Goal: Task Accomplishment & Management: Manage account settings

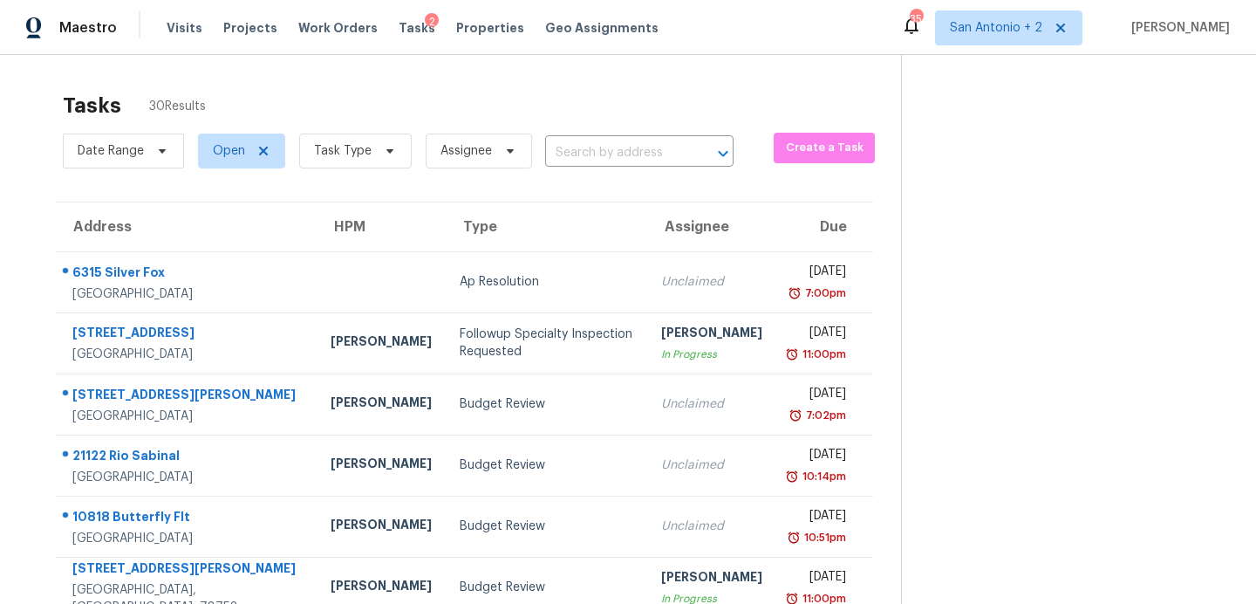
scroll to position [175, 0]
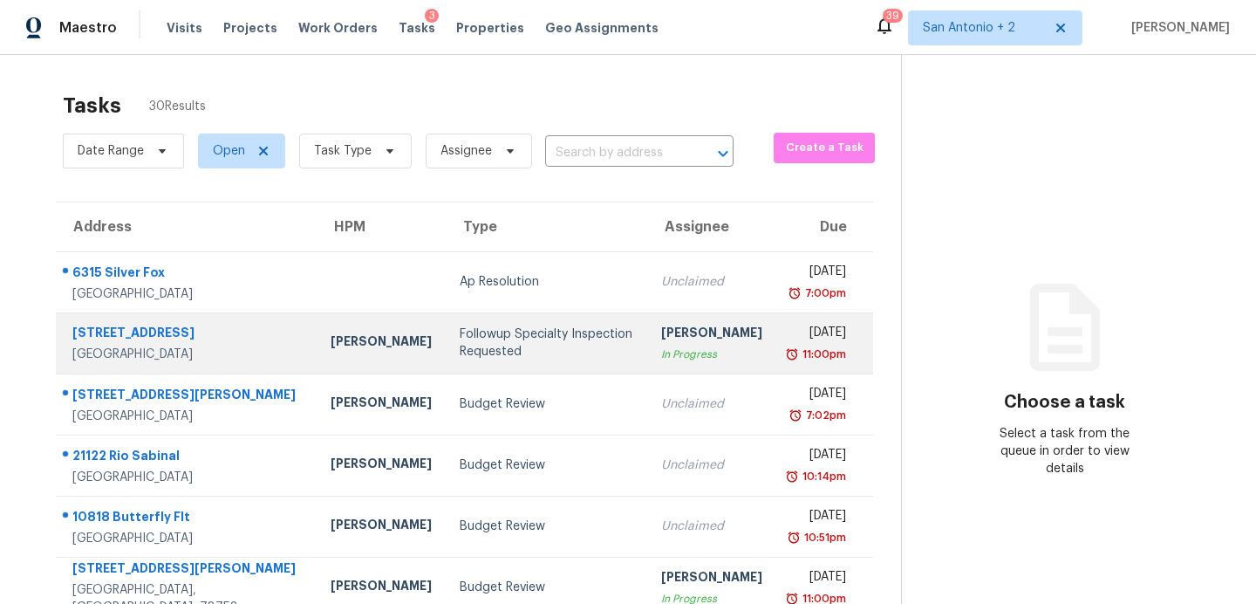
click at [478, 350] on div "Followup Specialty Inspection Requested" at bounding box center [547, 342] width 174 height 35
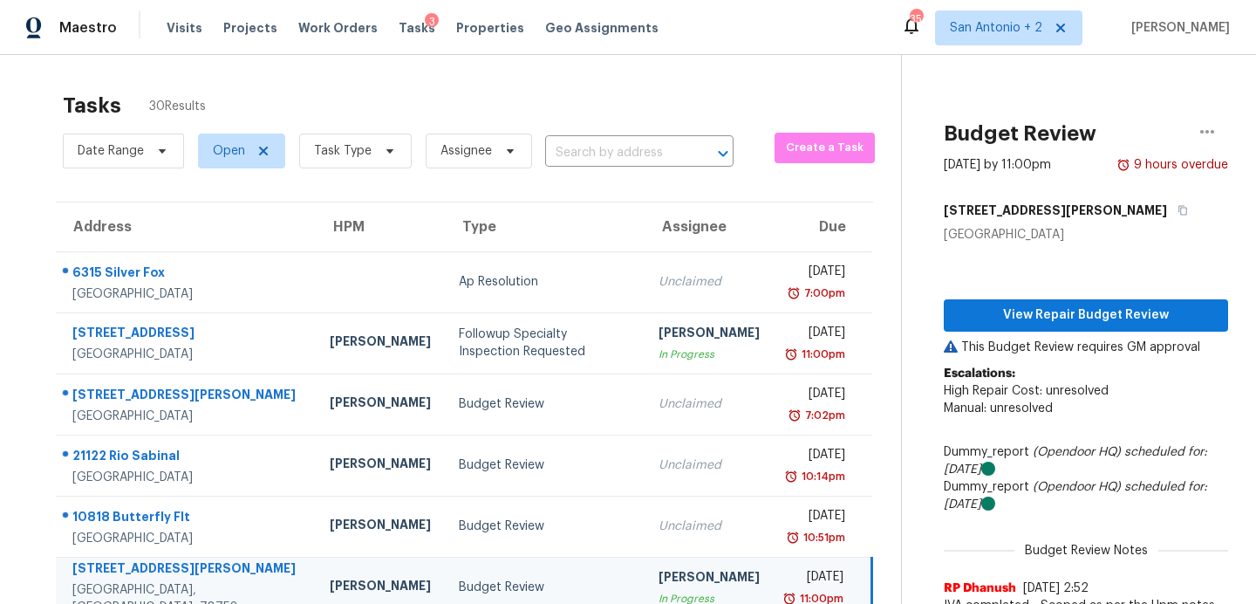
scroll to position [193, 0]
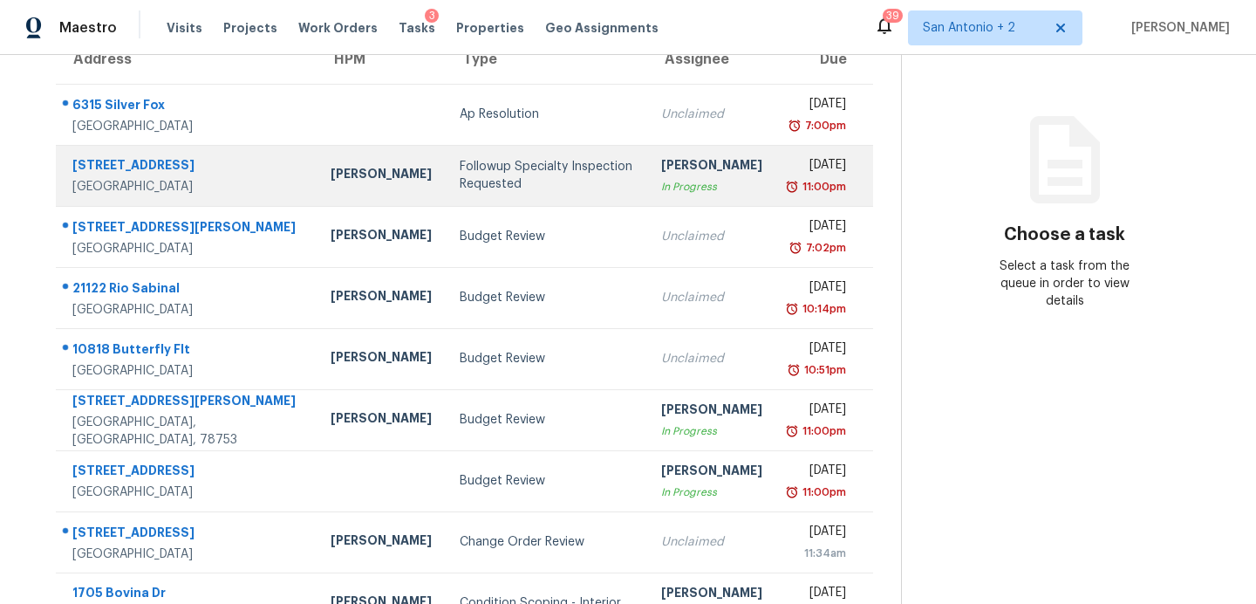
scroll to position [168, 0]
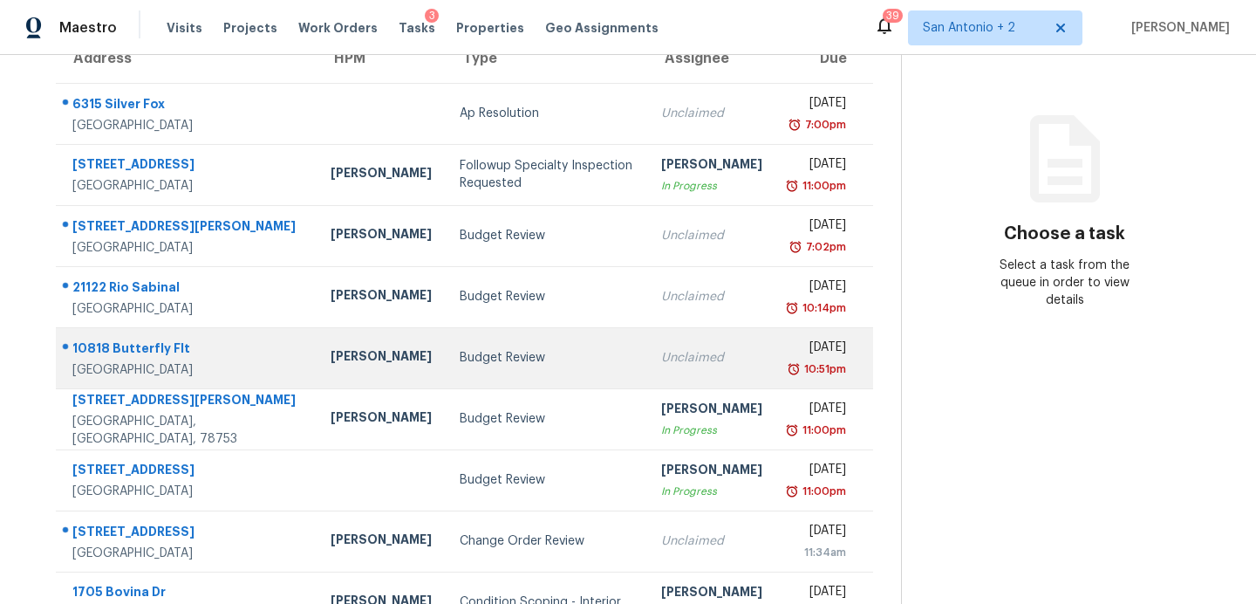
click at [460, 360] on div "Budget Review" at bounding box center [547, 357] width 174 height 17
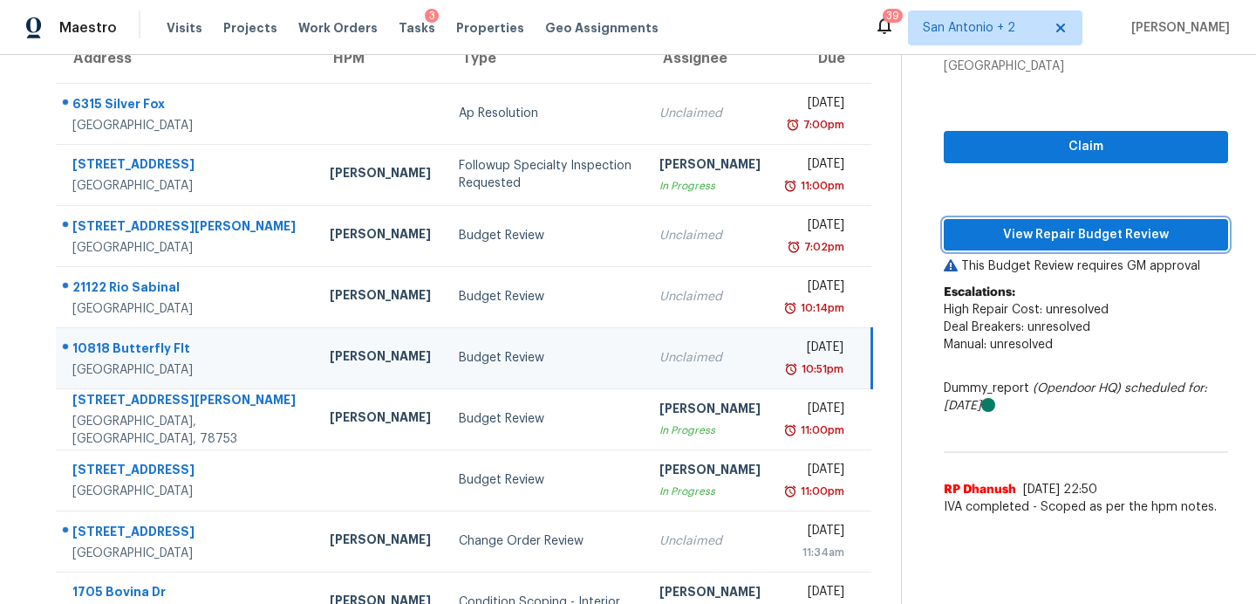
click at [958, 238] on span "View Repair Budget Review" at bounding box center [1086, 235] width 257 height 22
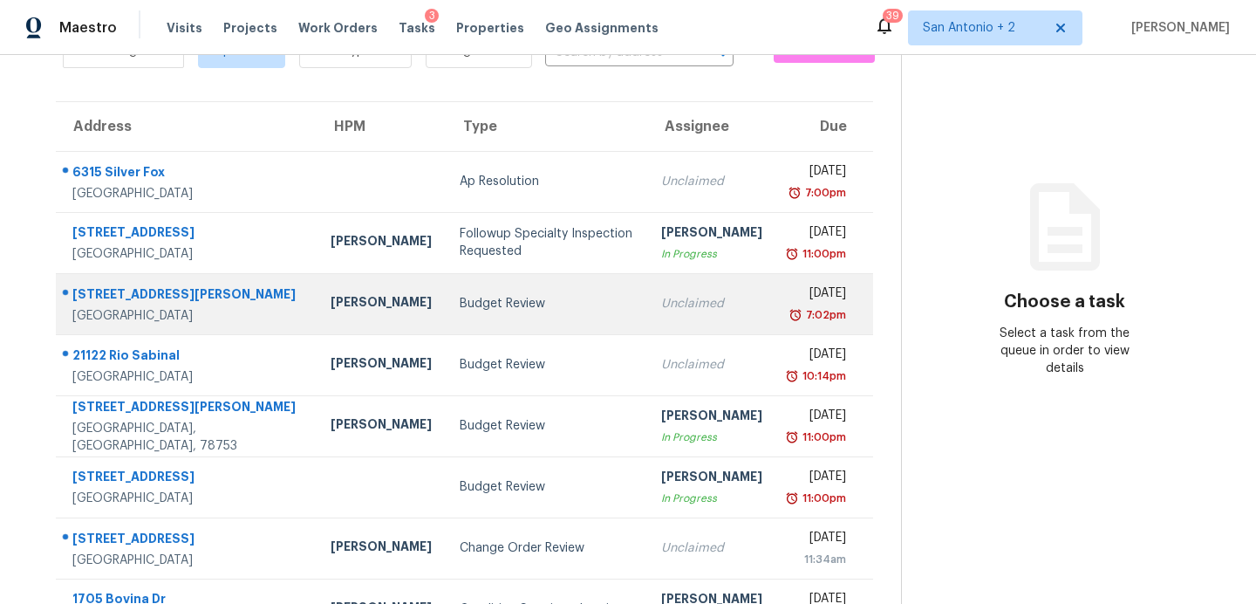
scroll to position [122, 0]
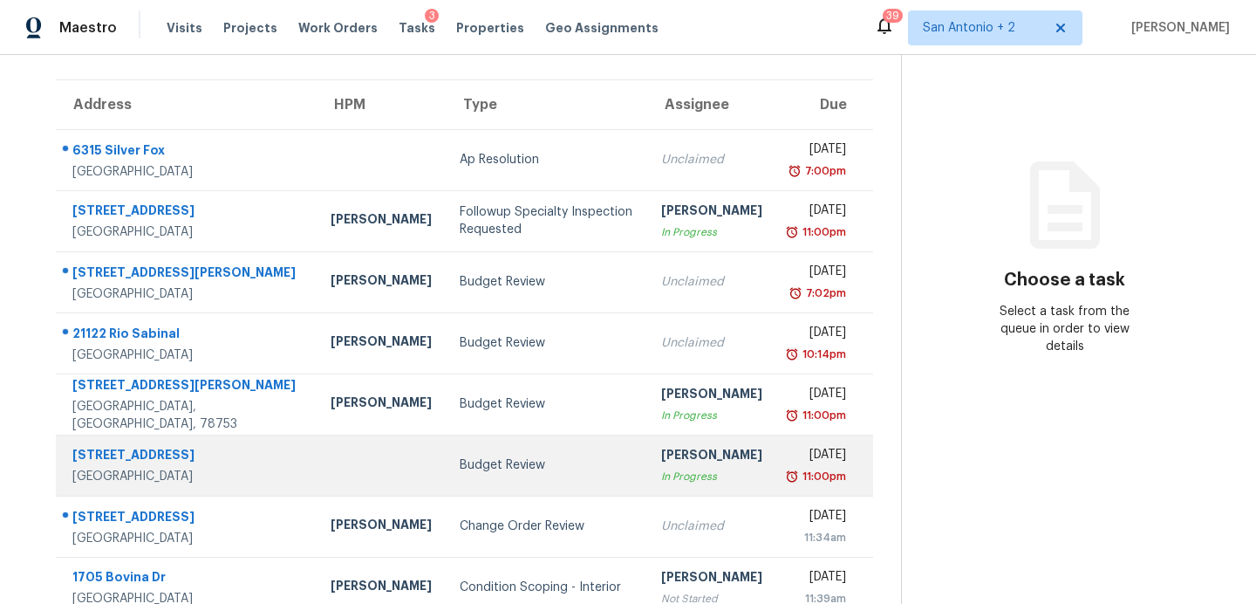
click at [472, 464] on div "Budget Review" at bounding box center [547, 464] width 174 height 17
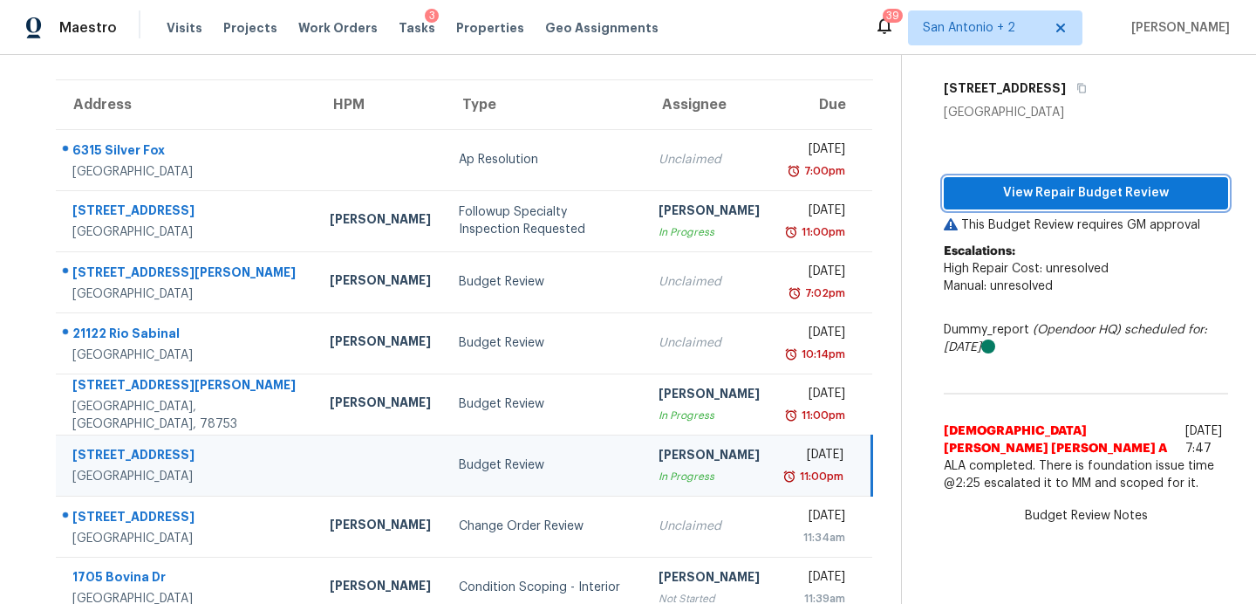
click at [1045, 195] on span "View Repair Budget Review" at bounding box center [1086, 193] width 257 height 22
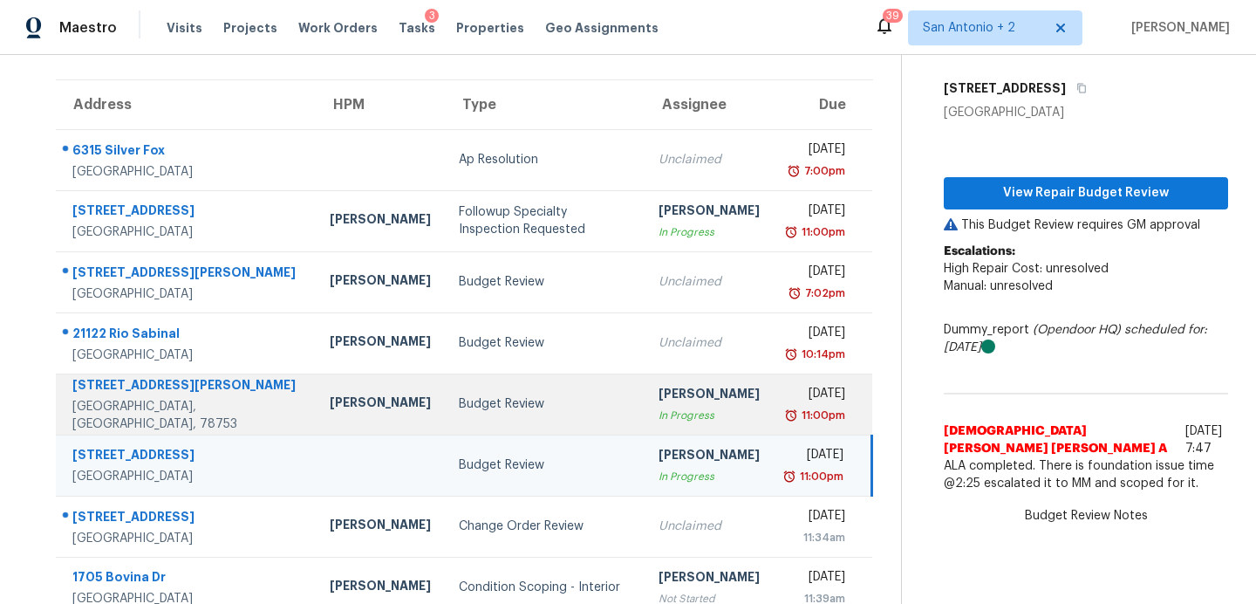
click at [459, 395] on div "Budget Review" at bounding box center [545, 403] width 172 height 17
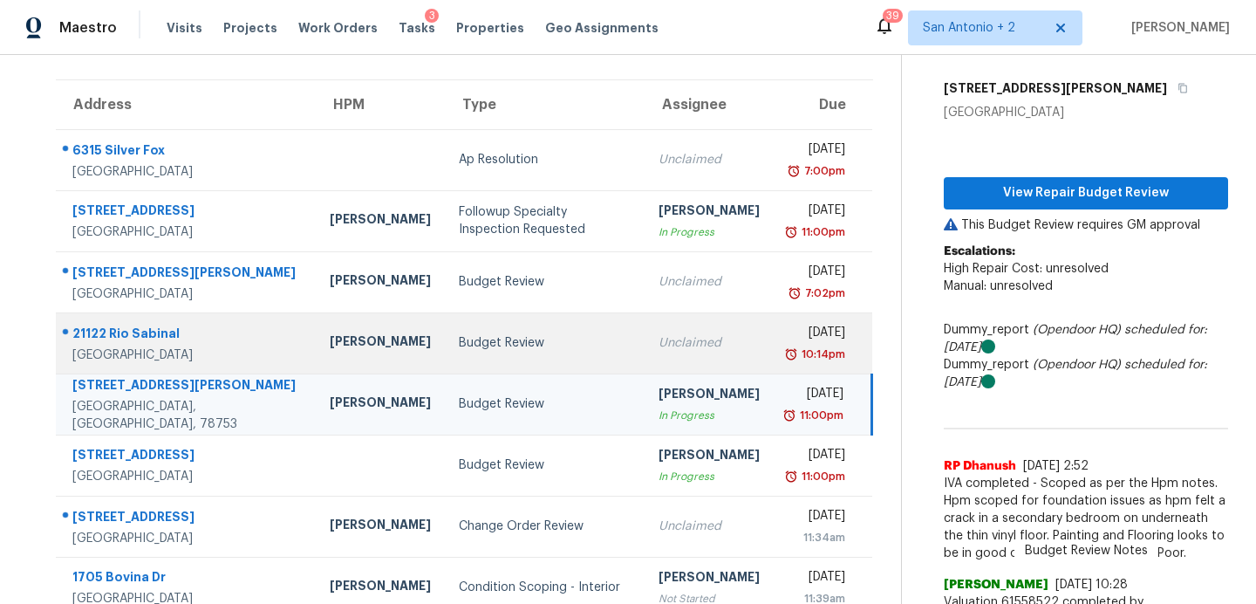
click at [459, 338] on div "Budget Review" at bounding box center [545, 342] width 172 height 17
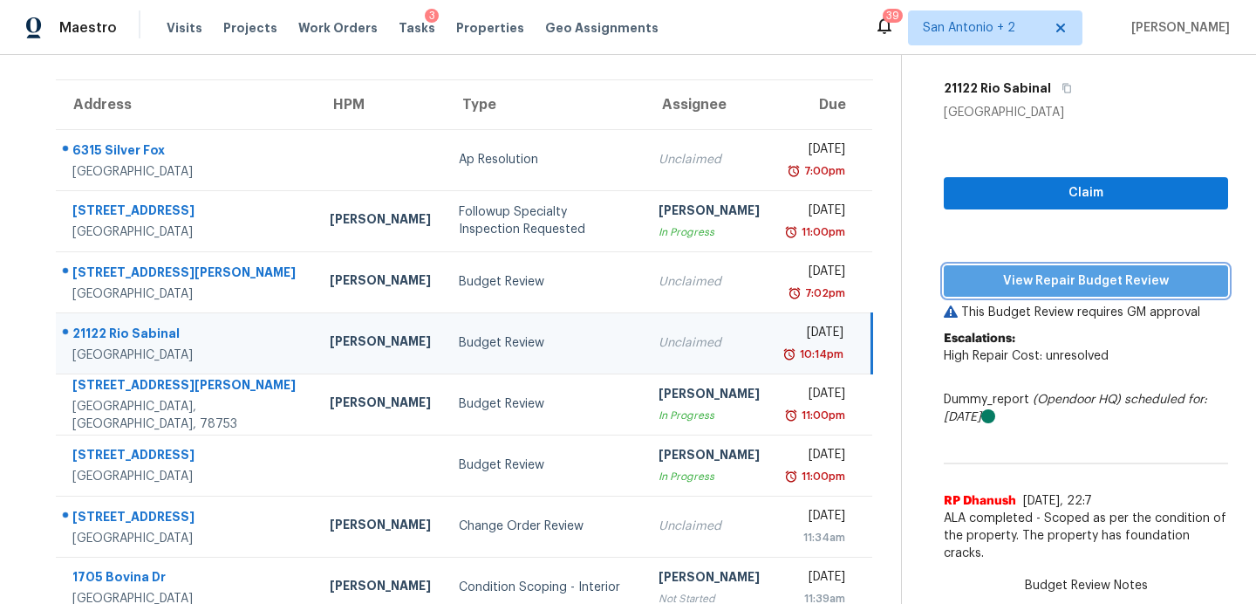
click at [970, 280] on span "View Repair Budget Review" at bounding box center [1086, 281] width 257 height 22
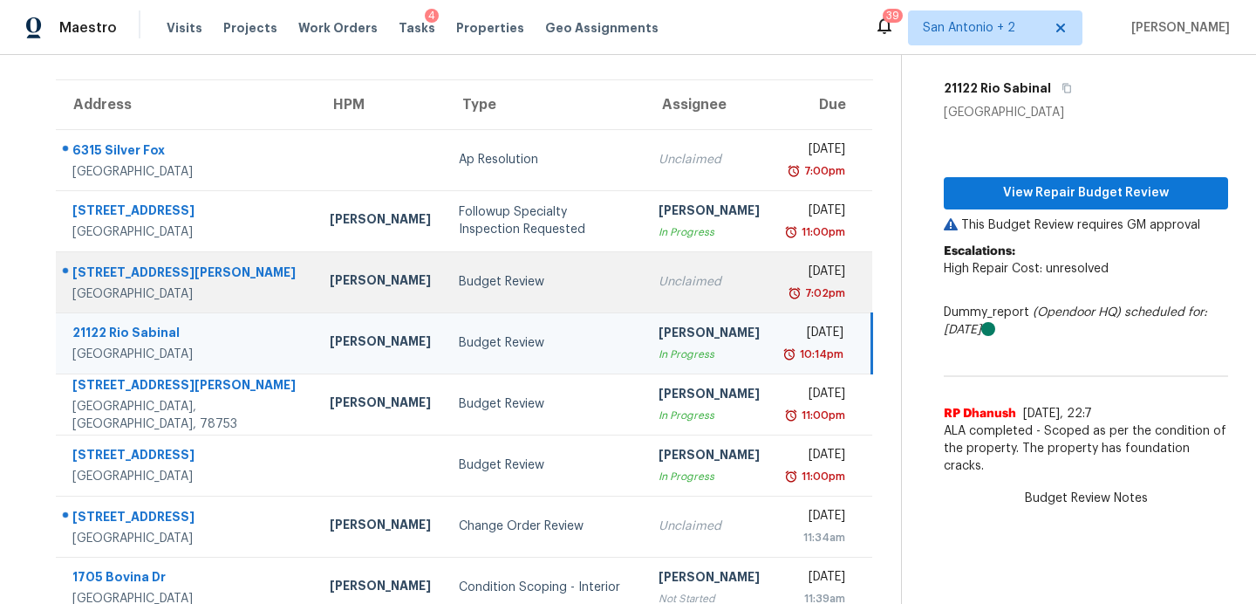
click at [459, 289] on div "Budget Review" at bounding box center [545, 281] width 172 height 17
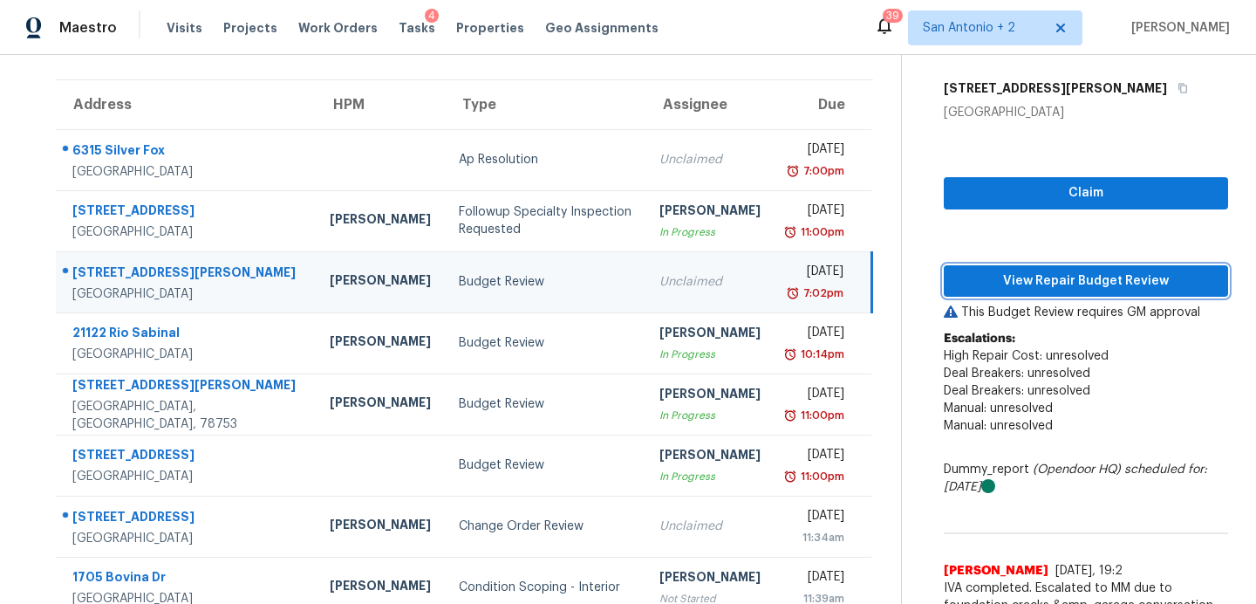
click at [1019, 290] on span "View Repair Budget Review" at bounding box center [1086, 281] width 257 height 22
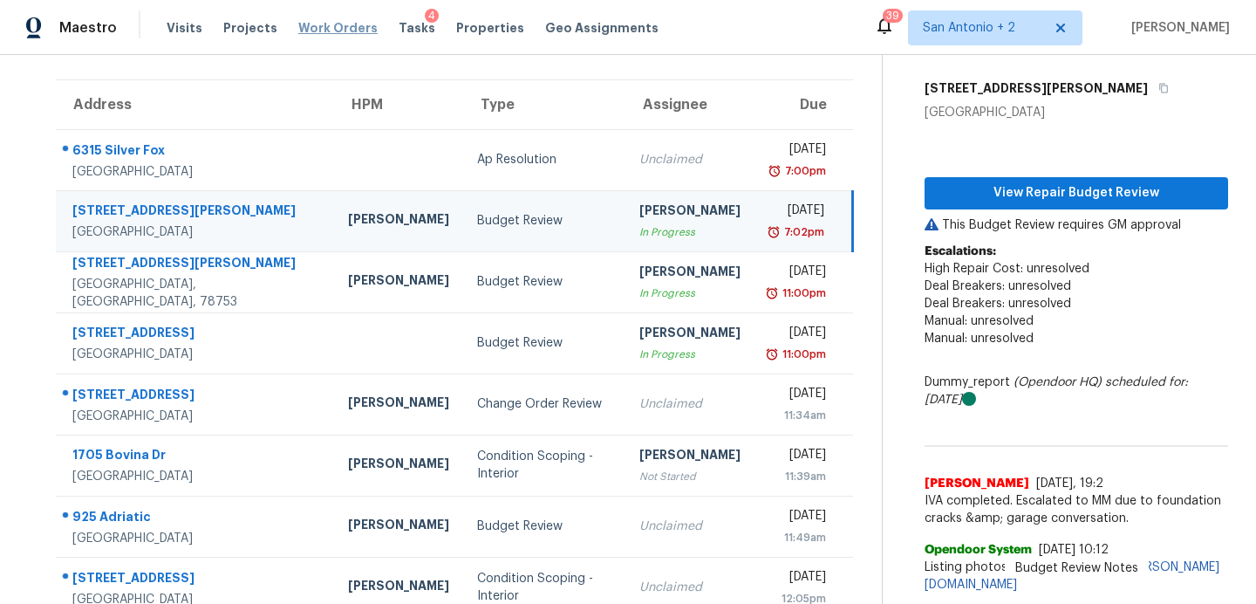
click at [318, 25] on span "Work Orders" at bounding box center [337, 27] width 79 height 17
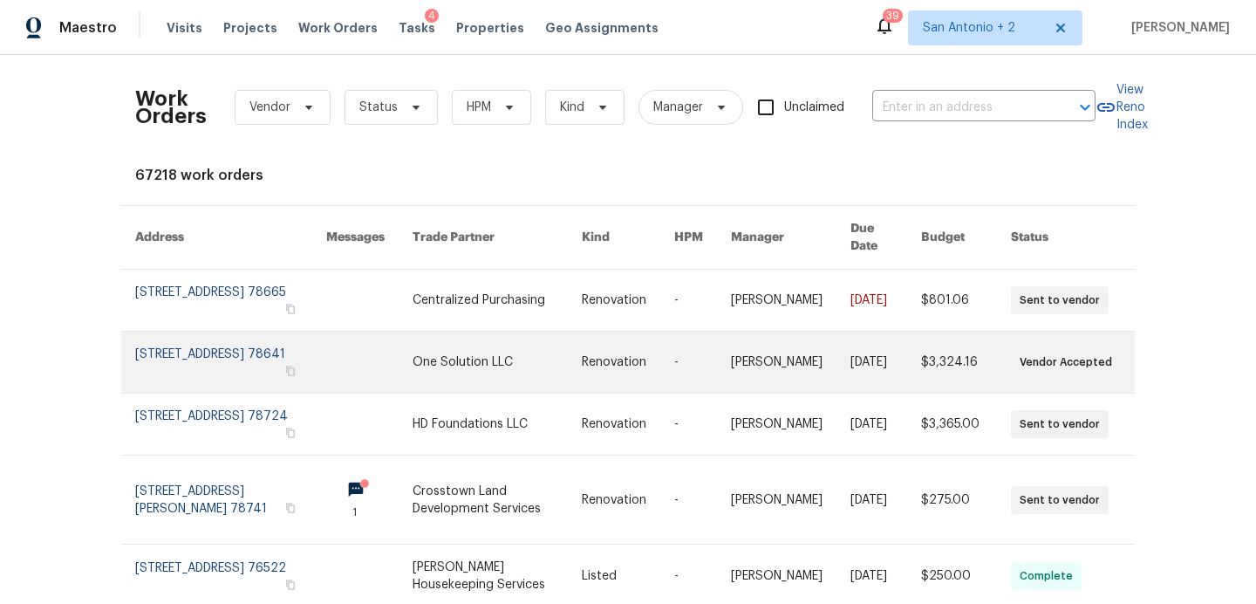
click at [490, 351] on link at bounding box center [497, 362] width 169 height 61
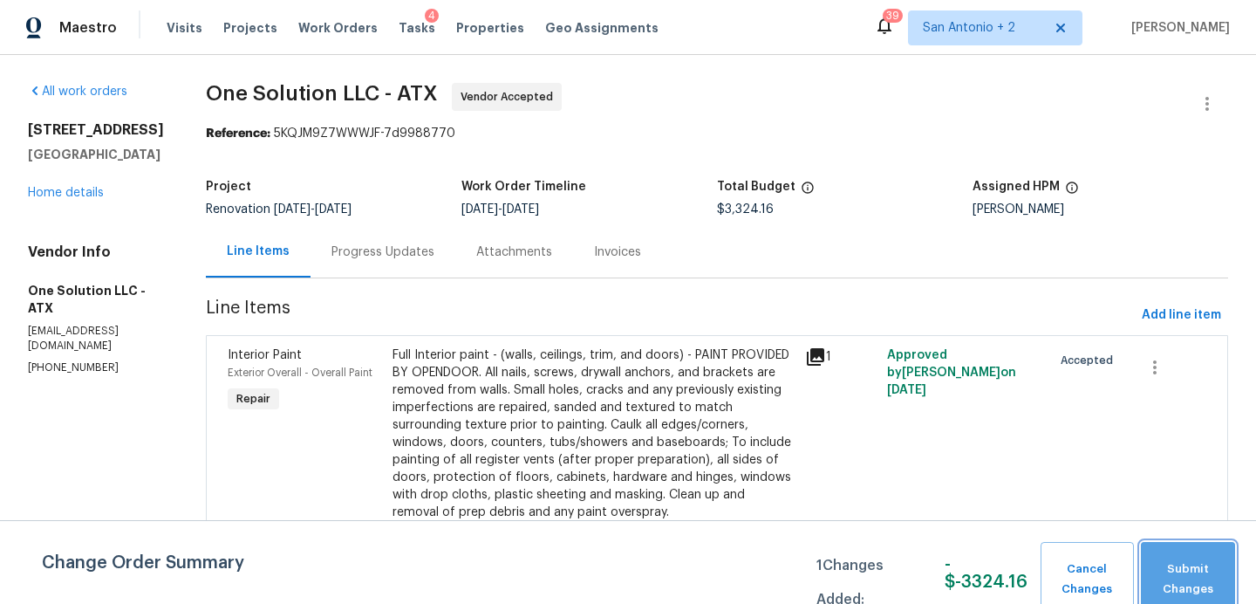
click at [1200, 558] on button "Submit Changes" at bounding box center [1188, 579] width 94 height 75
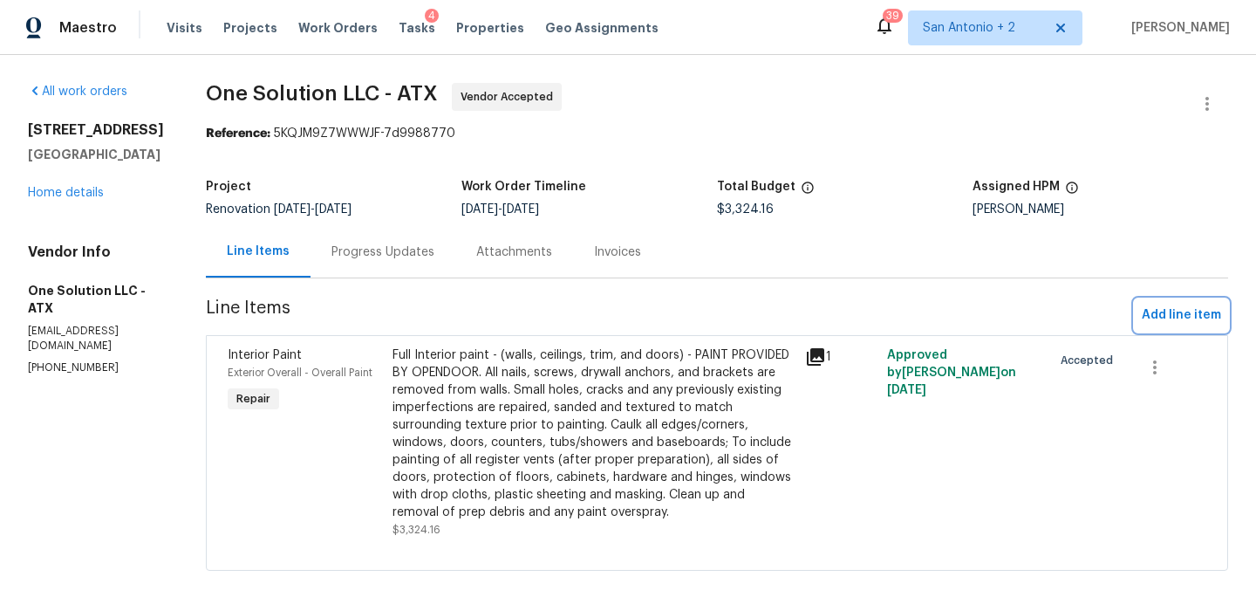
click at [1171, 305] on span "Add line item" at bounding box center [1181, 316] width 79 height 22
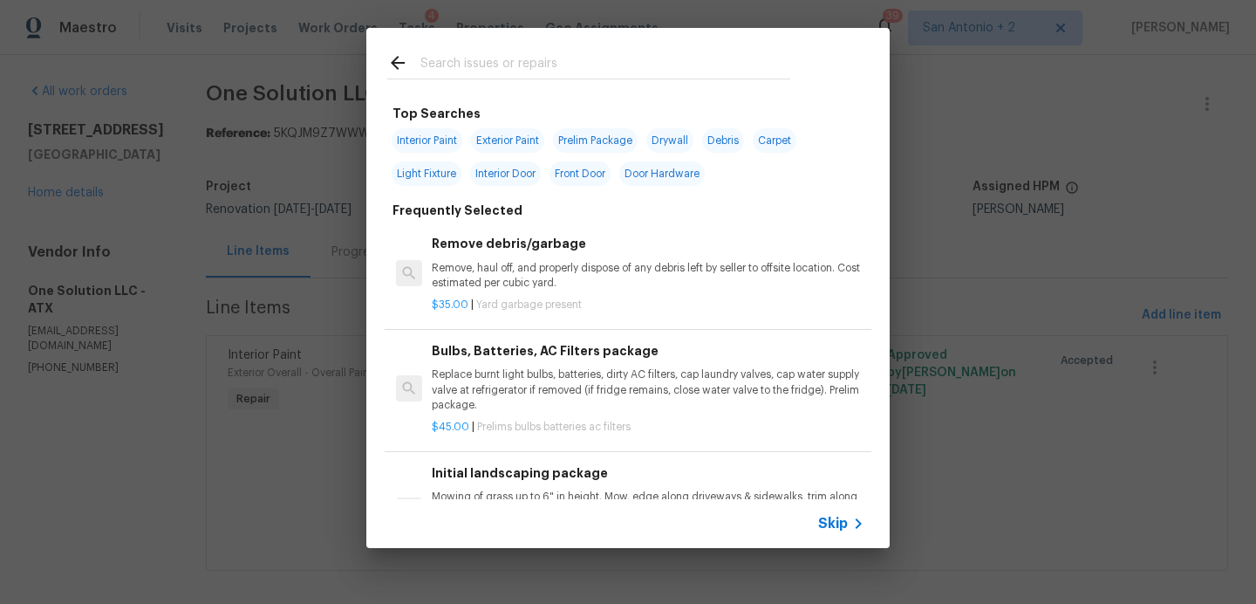
click at [536, 70] on input "text" at bounding box center [606, 65] width 370 height 26
type input "flatwork"
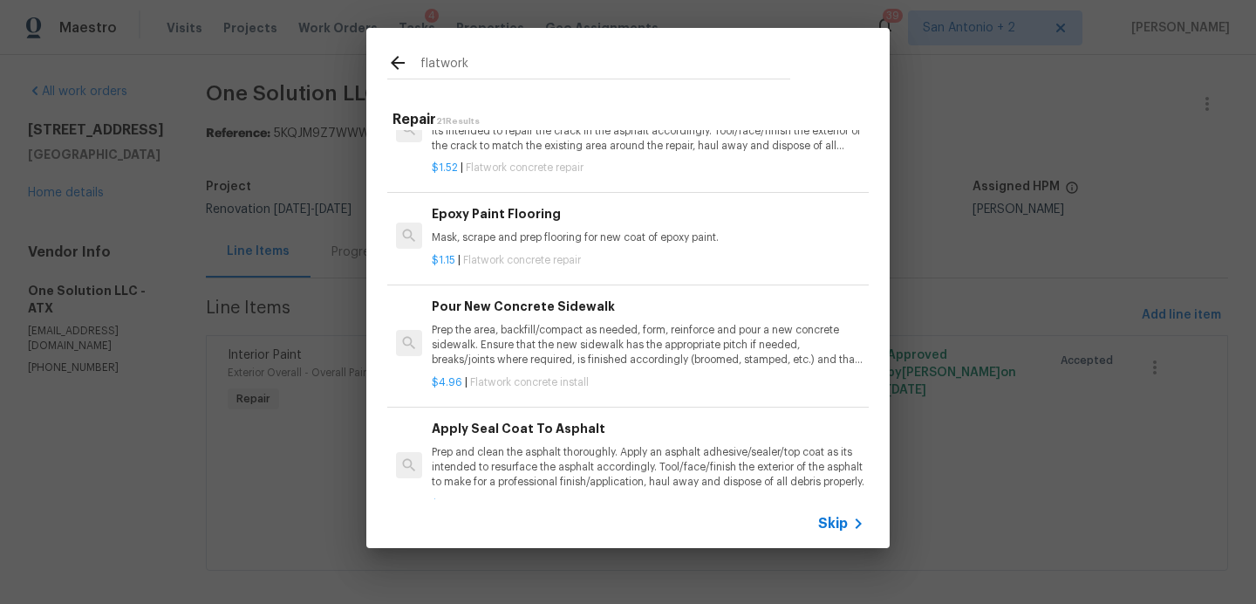
scroll to position [1648, 0]
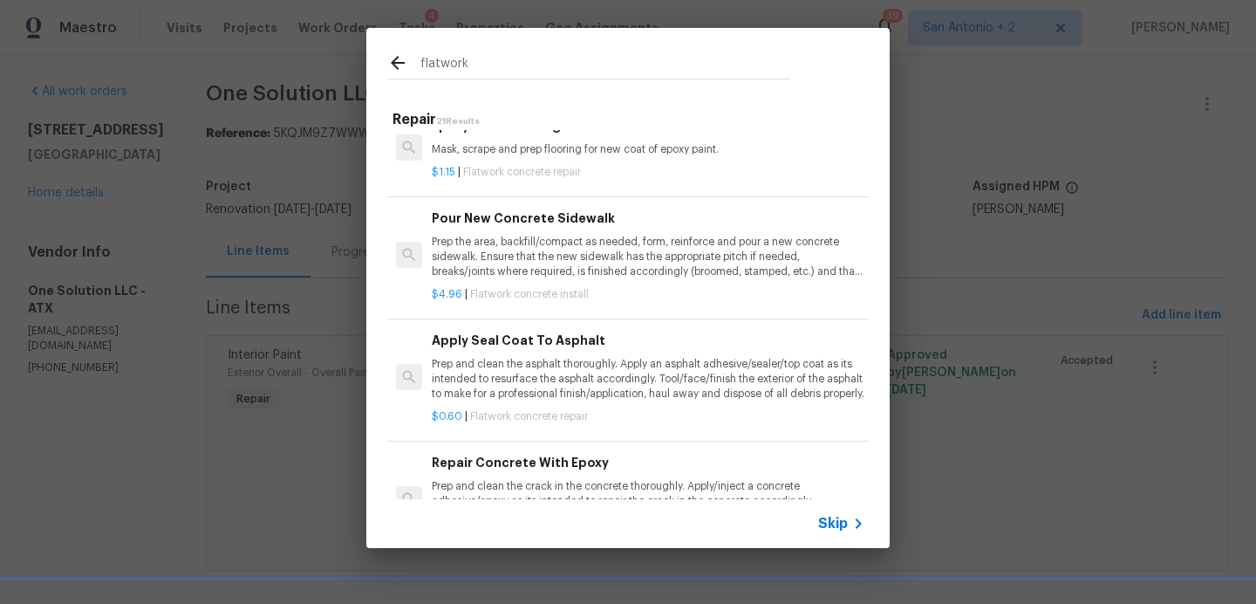
click at [552, 266] on p "Prep the area, backfill/compact as needed, form, reinforce and pour a new concr…" at bounding box center [648, 257] width 433 height 45
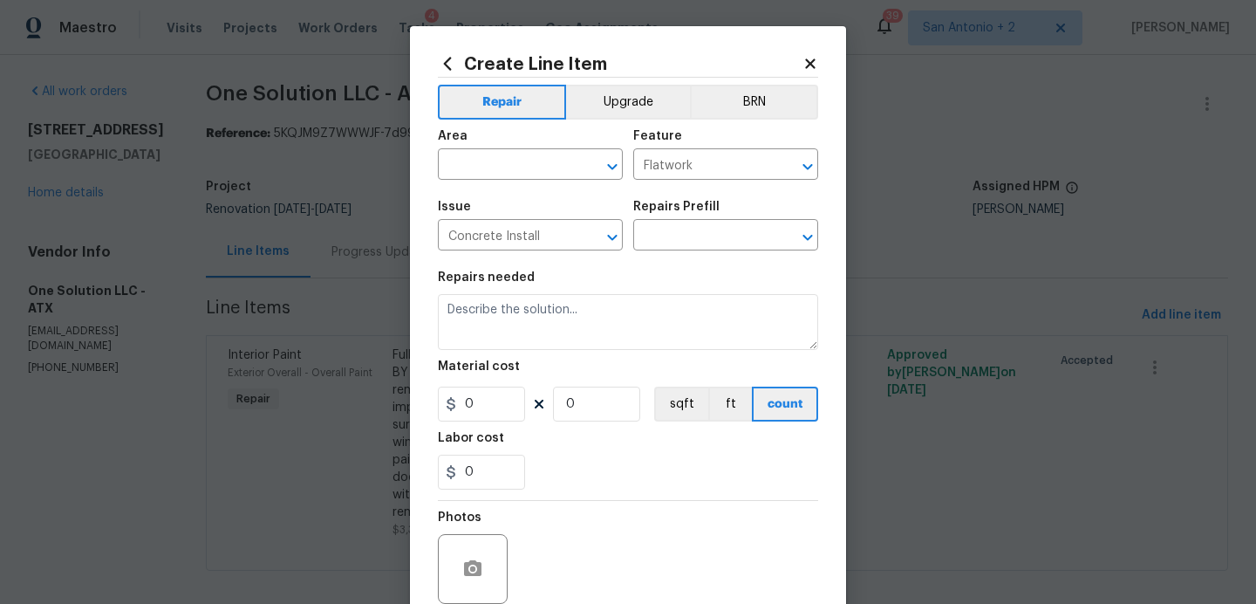
type textarea "Prep the area, backfill/compact as needed, form, reinforce and pour a new concr…"
type input "1"
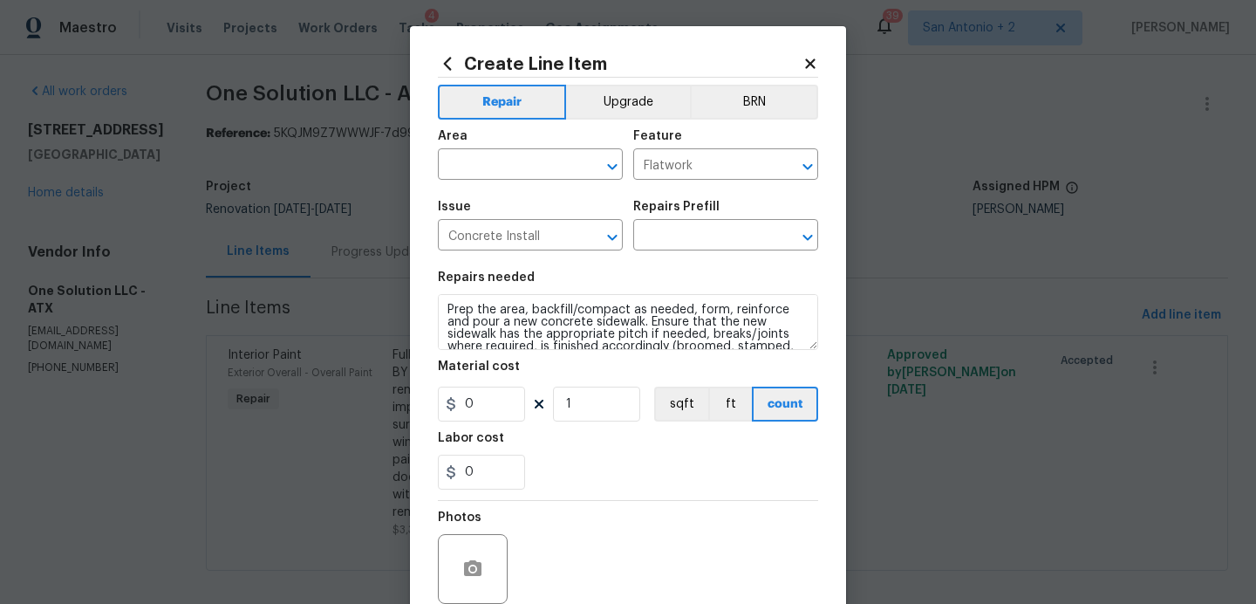
type input "Pour New Concrete Sidewalk $4.96"
type input "4.96"
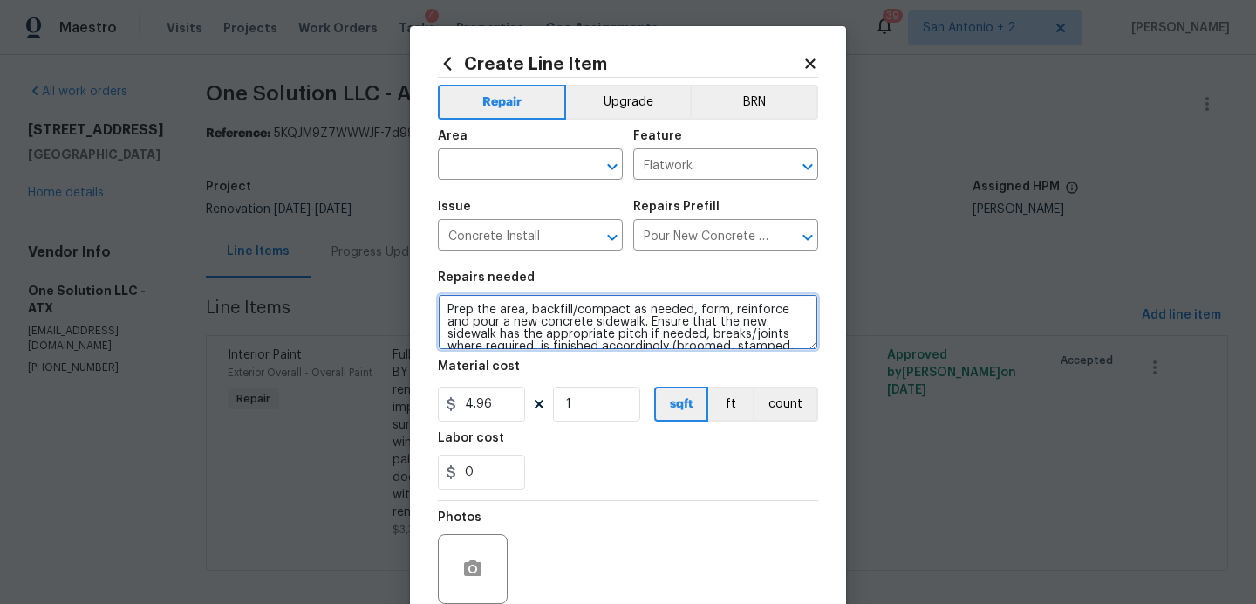
scroll to position [24, 0]
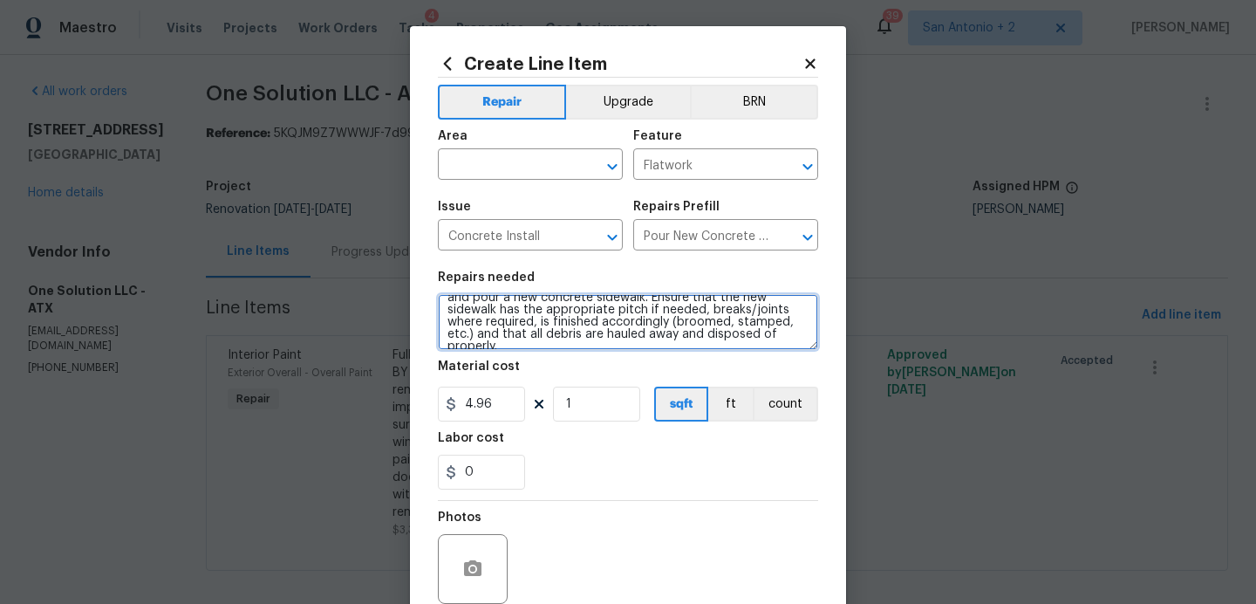
drag, startPoint x: 446, startPoint y: 312, endPoint x: 572, endPoint y: 442, distance: 181.4
click at [572, 442] on section "Repairs needed Prep the area, backfill/compact as needed, form, reinforce and p…" at bounding box center [628, 380] width 380 height 239
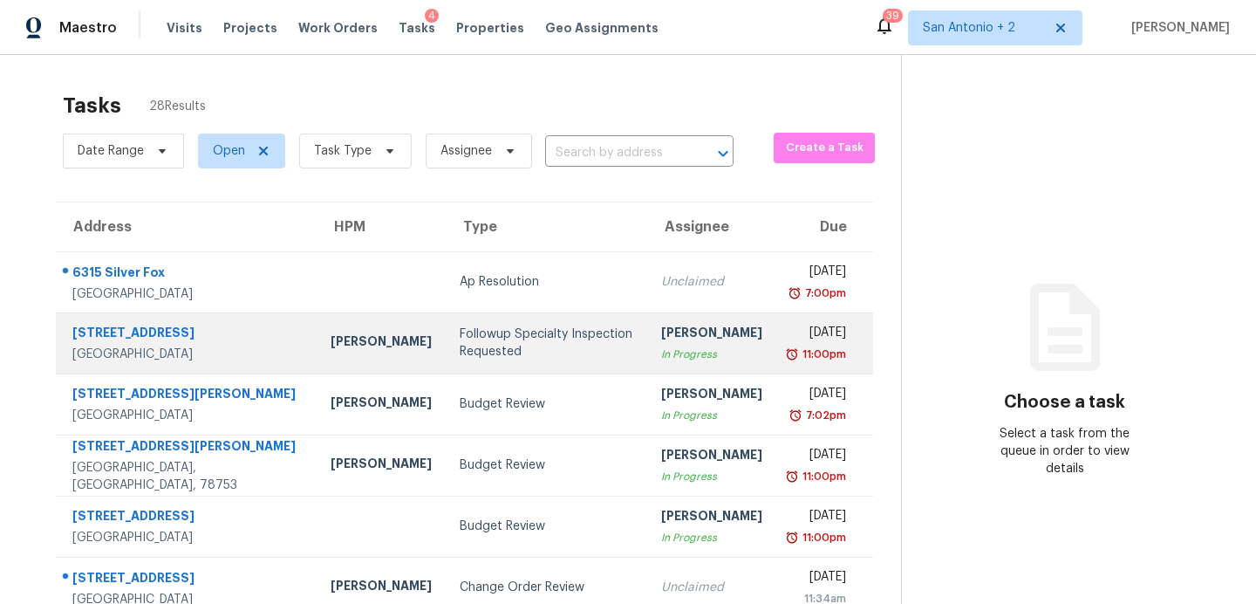
click at [460, 355] on div "Followup Specialty Inspection Requested" at bounding box center [547, 342] width 174 height 35
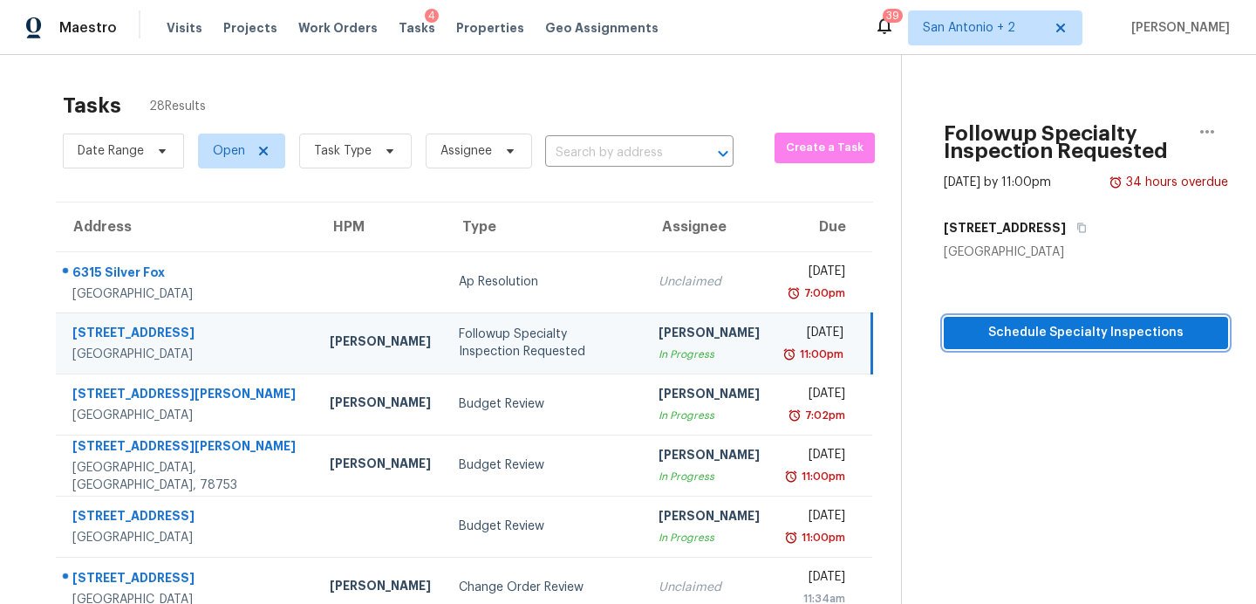
click at [960, 325] on span "Schedule Specialty Inspections" at bounding box center [1086, 333] width 257 height 22
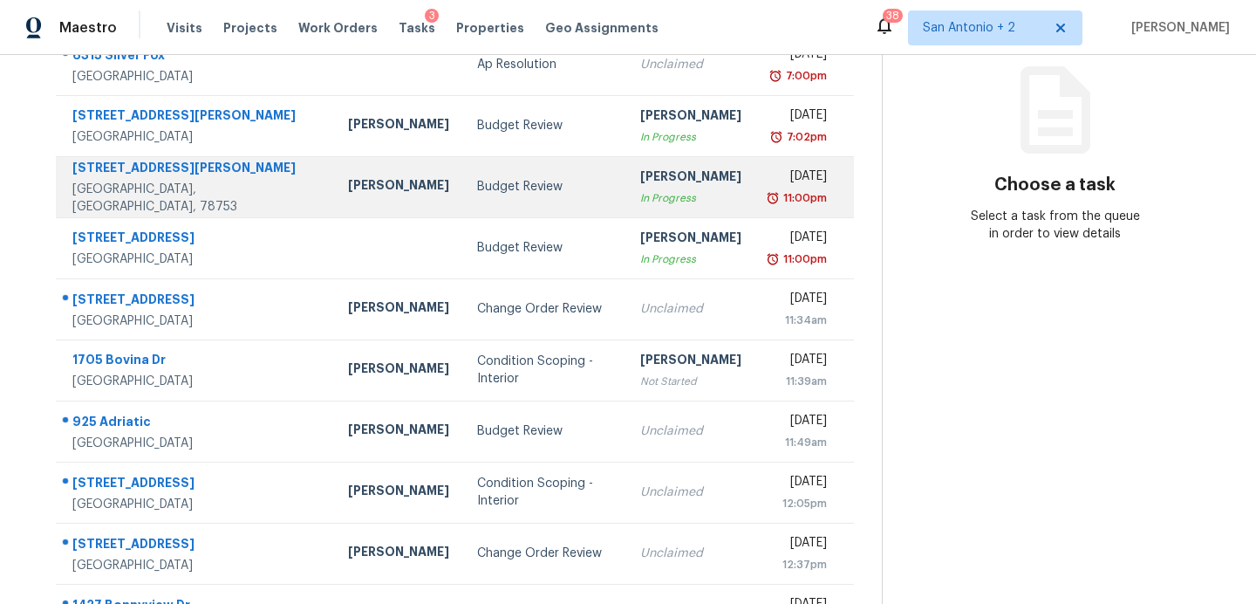
scroll to position [222, 0]
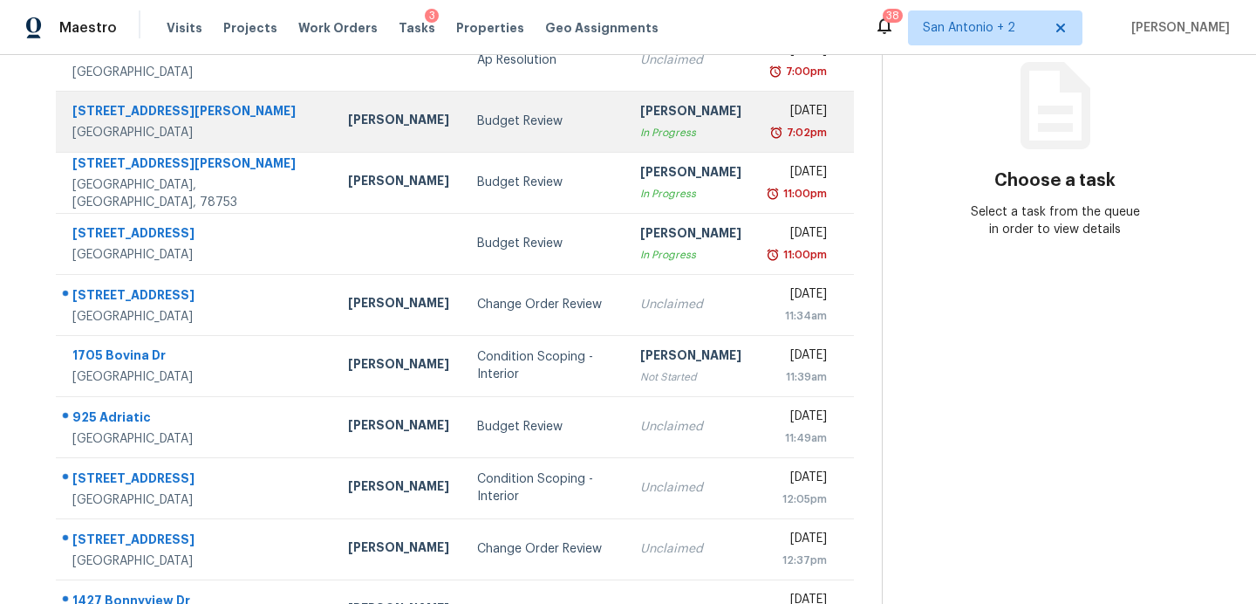
click at [463, 134] on td "Budget Review" at bounding box center [544, 121] width 163 height 61
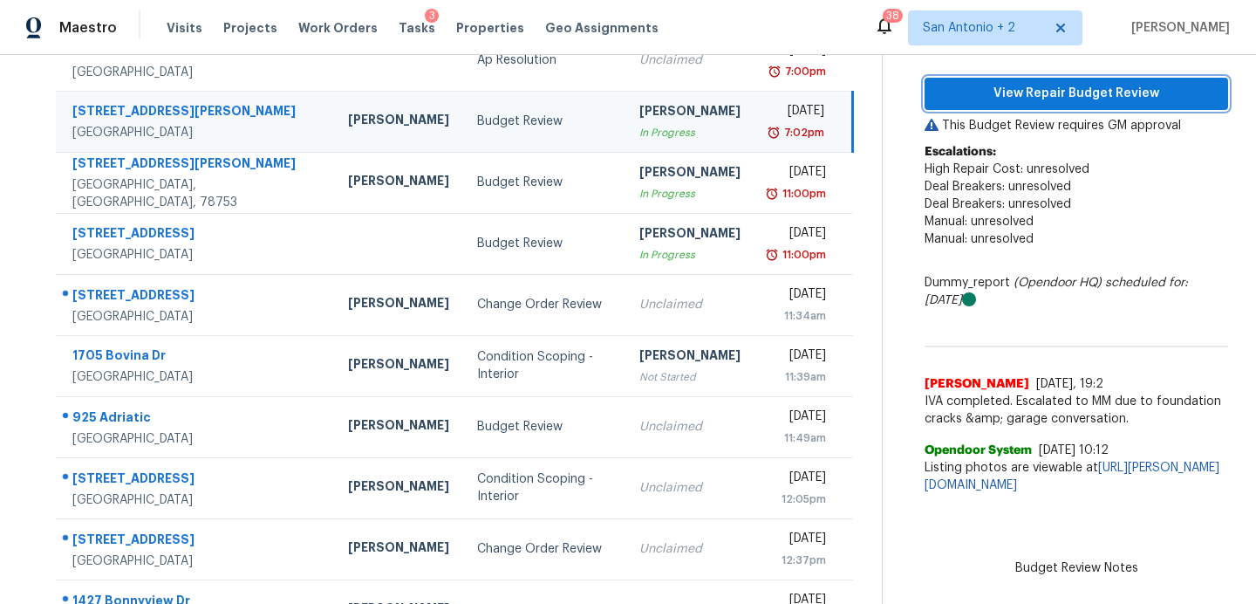
click at [1022, 89] on span "View Repair Budget Review" at bounding box center [1077, 94] width 276 height 22
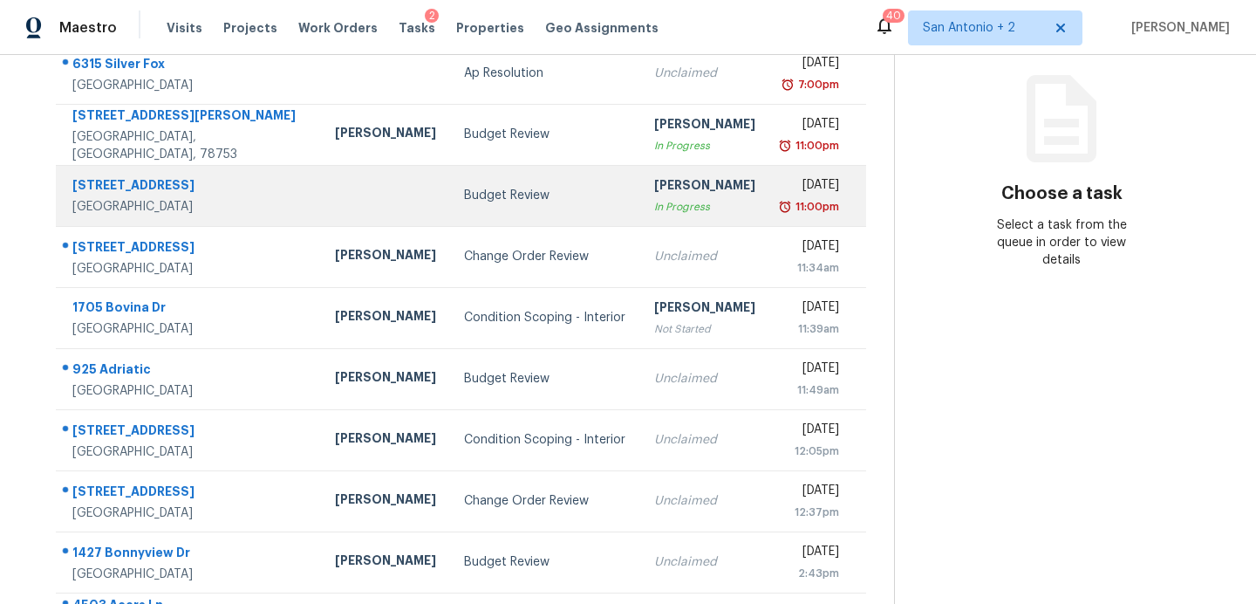
scroll to position [305, 0]
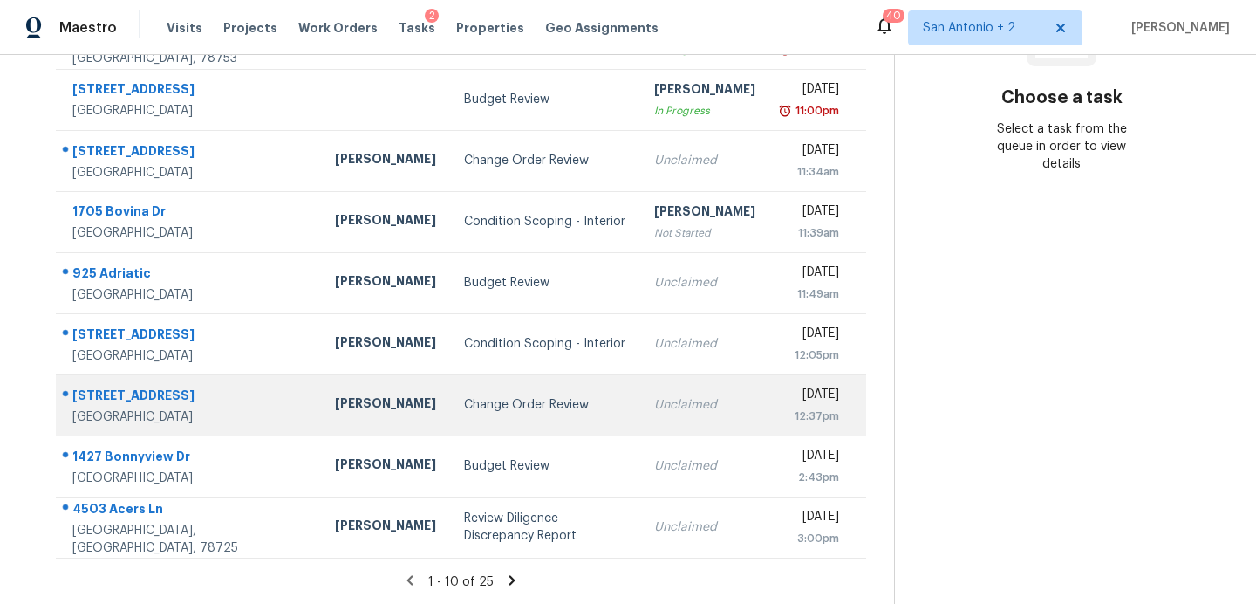
click at [335, 407] on div "[PERSON_NAME]" at bounding box center [385, 405] width 101 height 22
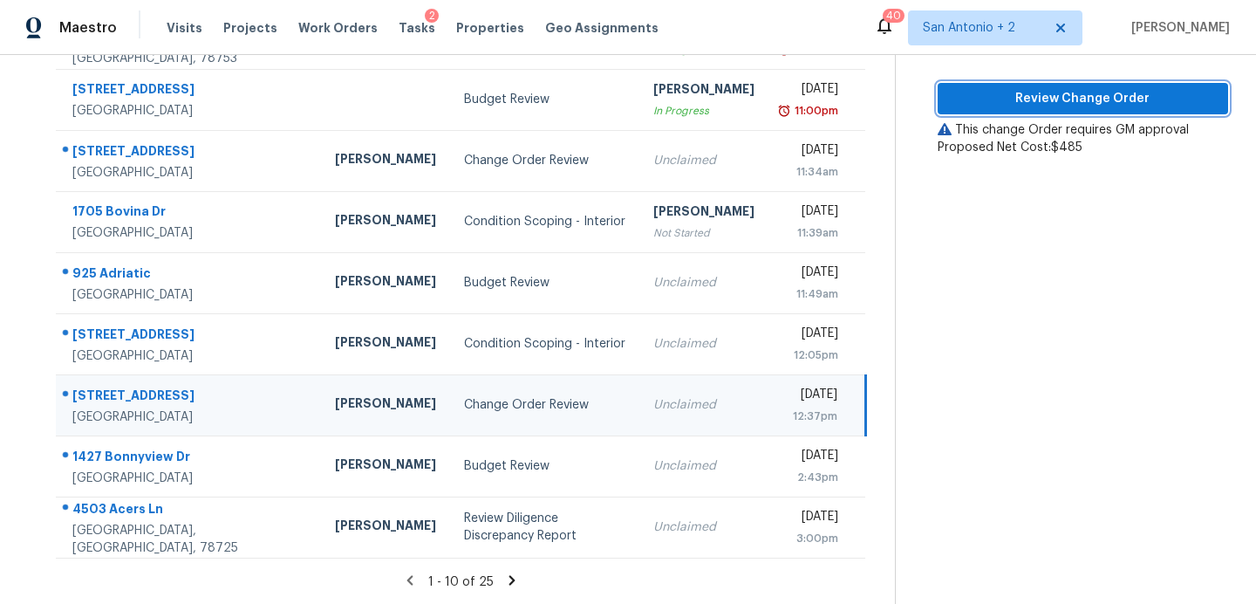
click at [1007, 108] on button "Review Change Order" at bounding box center [1083, 99] width 291 height 32
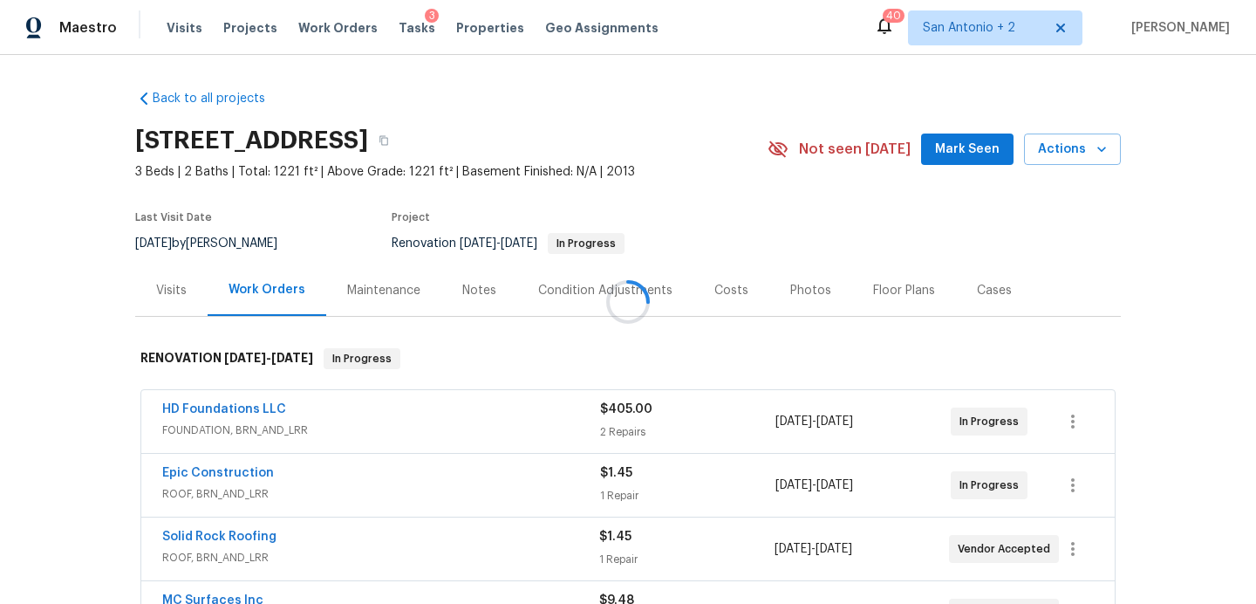
click at [964, 147] on span "Mark Seen" at bounding box center [967, 150] width 65 height 22
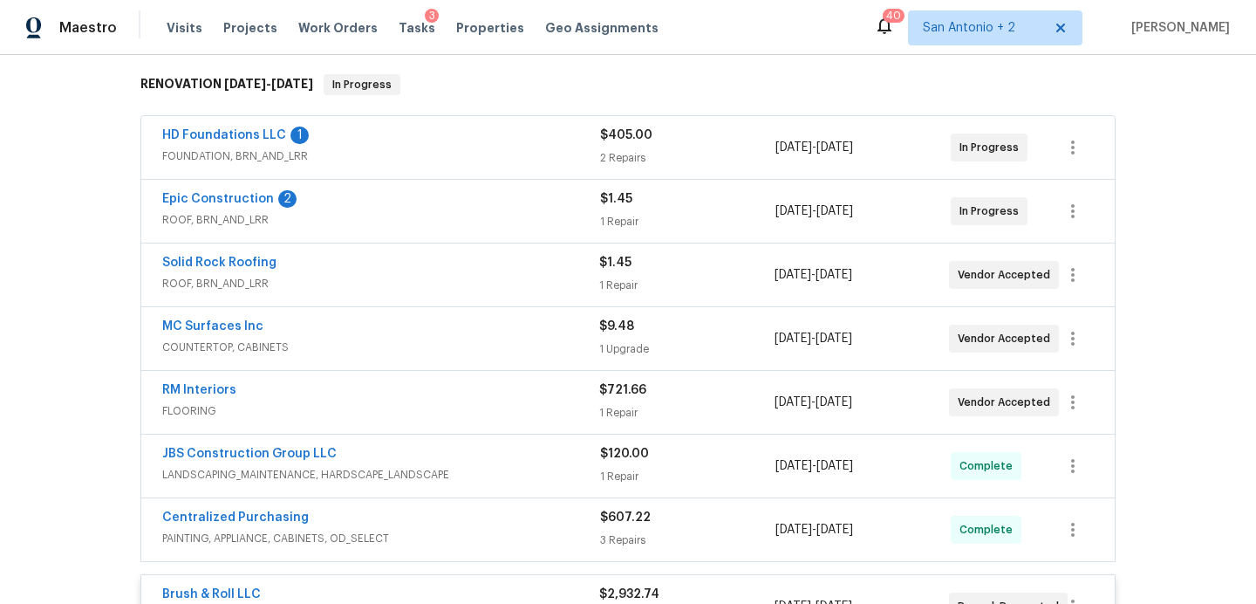
click at [407, 213] on span "ROOF, BRN_AND_LRR" at bounding box center [381, 219] width 438 height 17
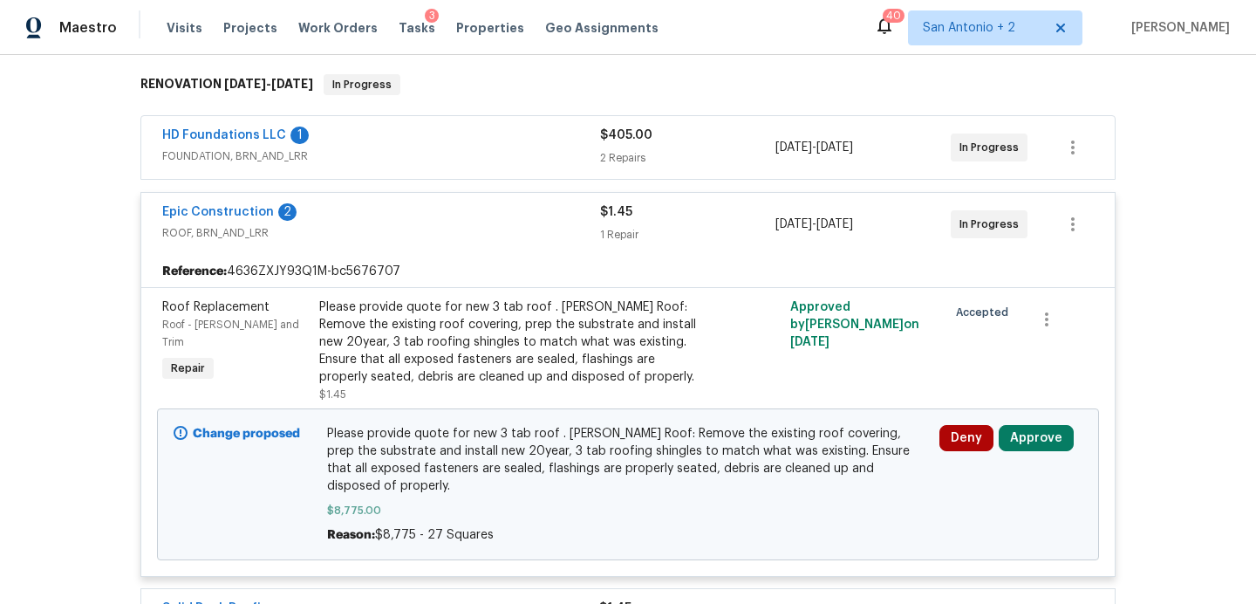
scroll to position [371, 0]
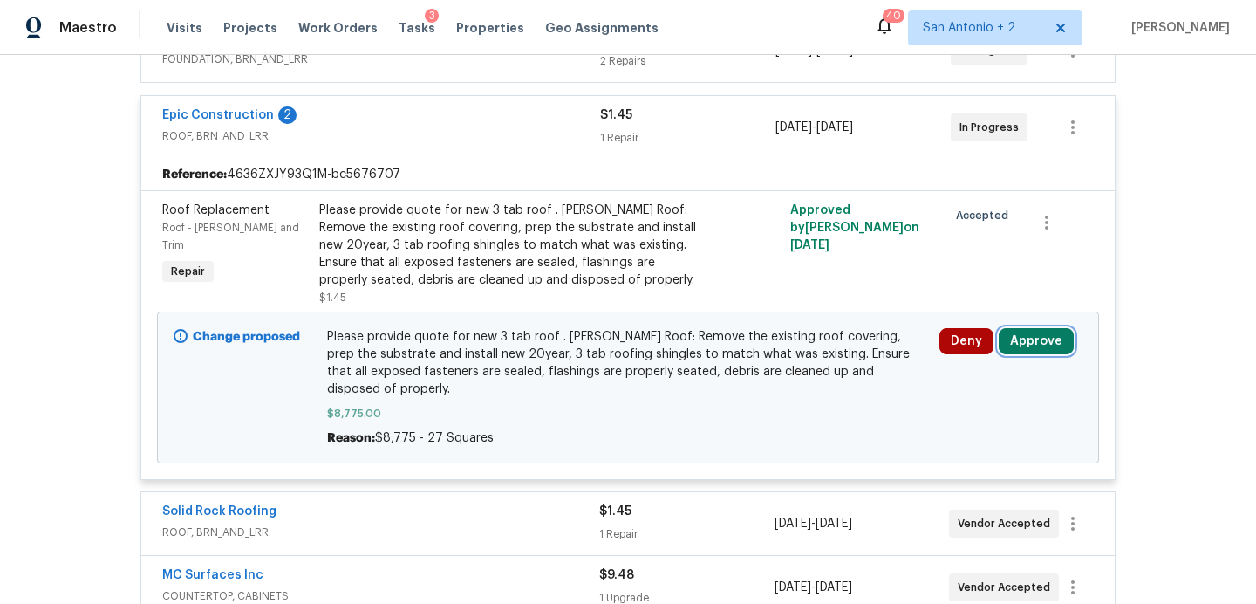
click at [1036, 335] on button "Approve" at bounding box center [1036, 341] width 75 height 26
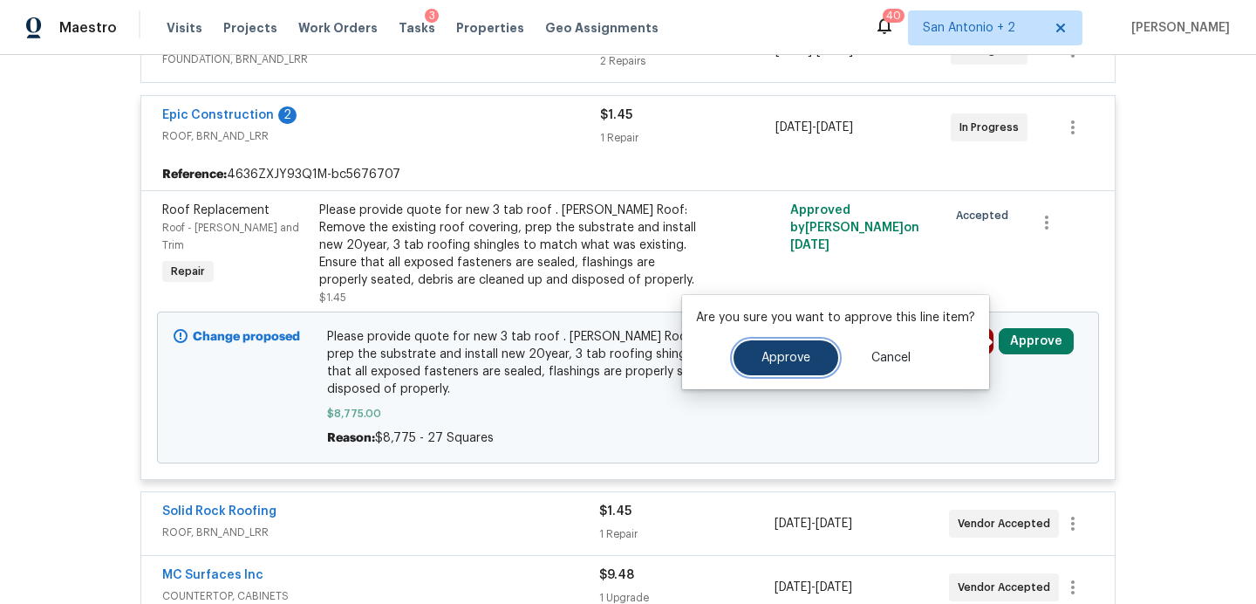
click at [772, 352] on span "Approve" at bounding box center [786, 358] width 49 height 13
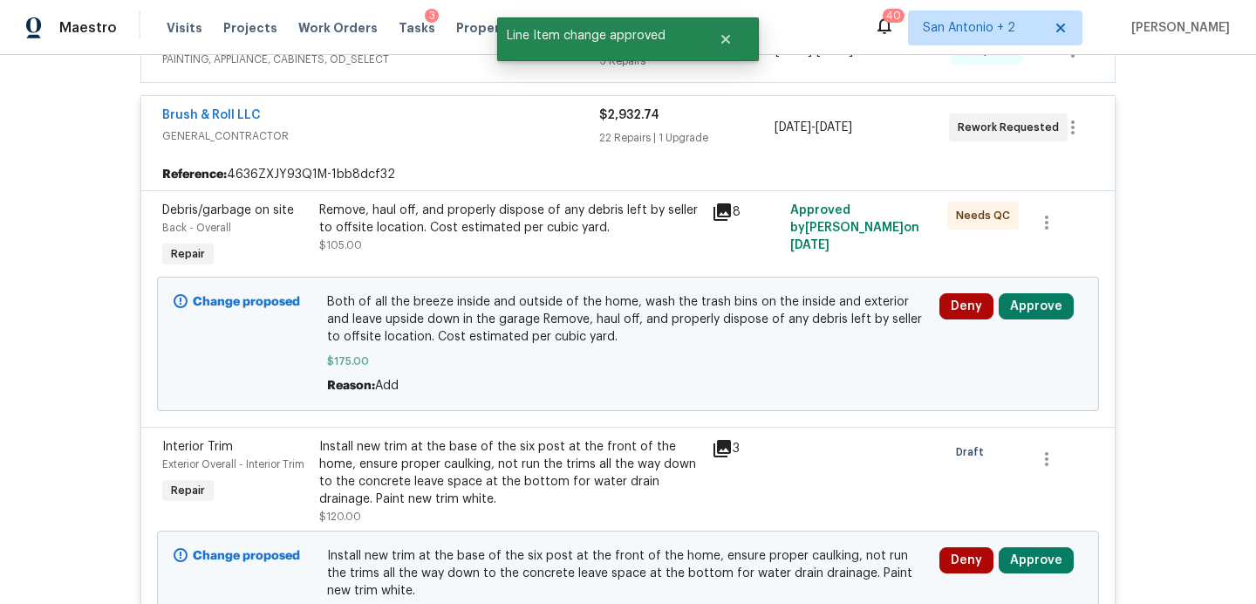
scroll to position [1097, 0]
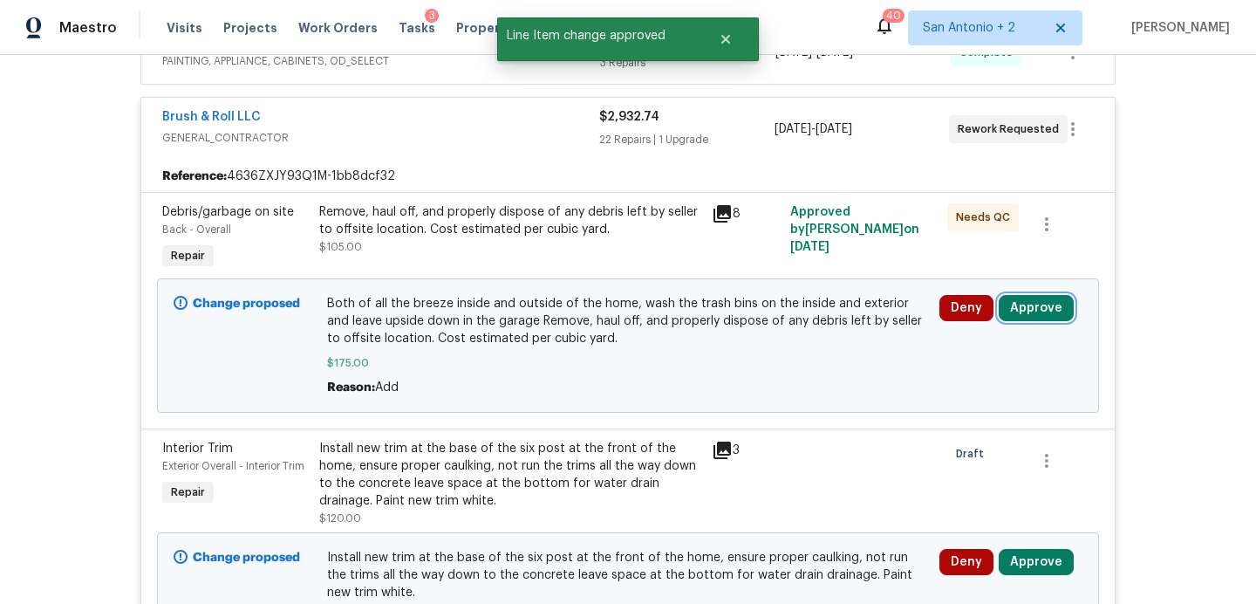
click at [1041, 306] on button "Approve" at bounding box center [1036, 308] width 75 height 26
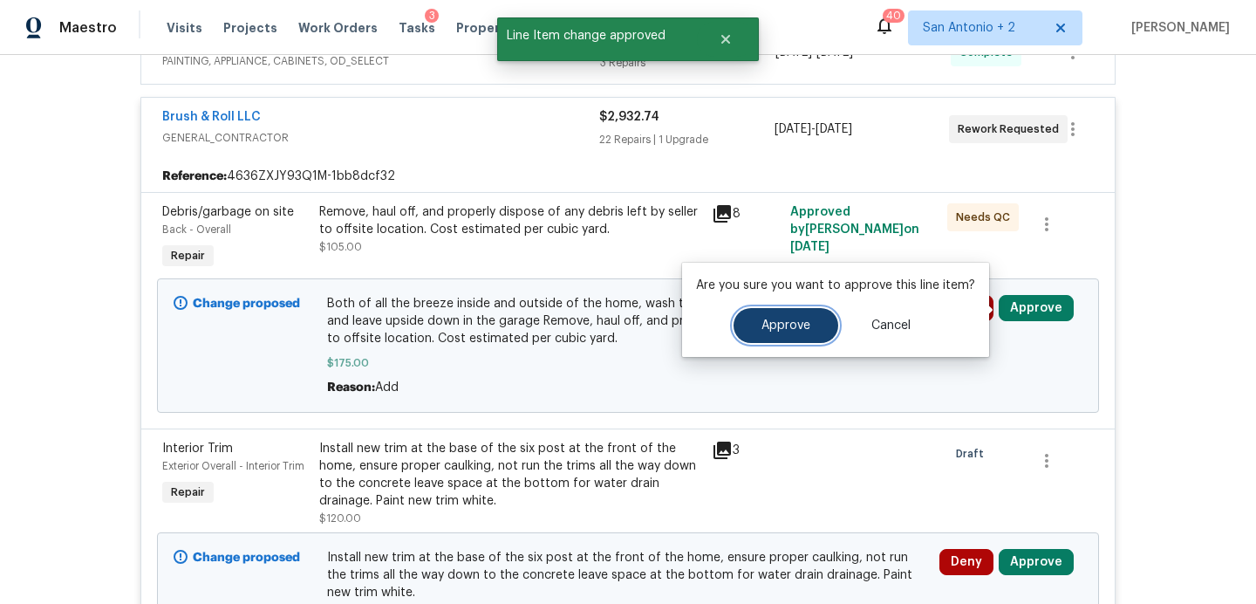
click at [791, 320] on span "Approve" at bounding box center [786, 325] width 49 height 13
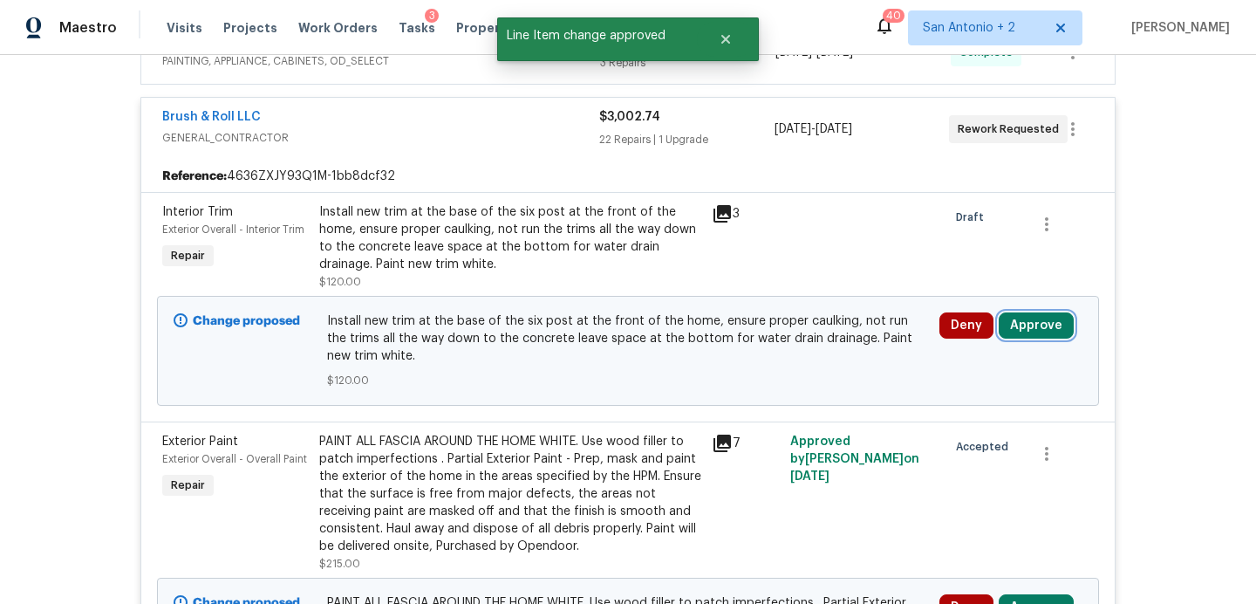
click at [1024, 333] on button "Approve" at bounding box center [1036, 325] width 75 height 26
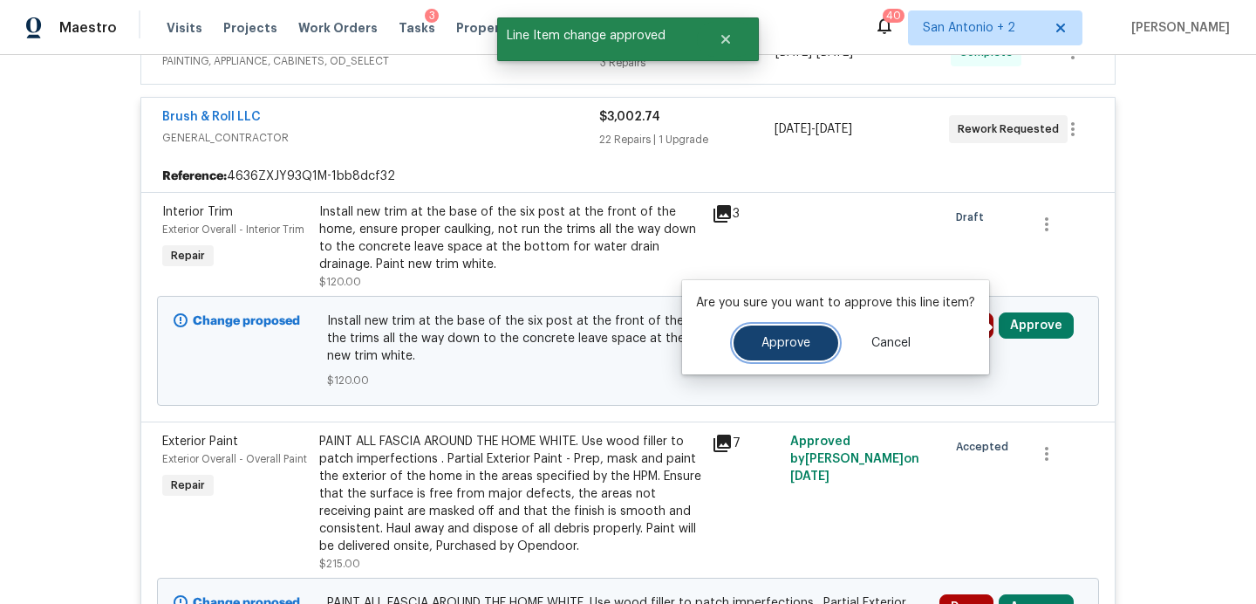
click at [806, 350] on button "Approve" at bounding box center [786, 342] width 105 height 35
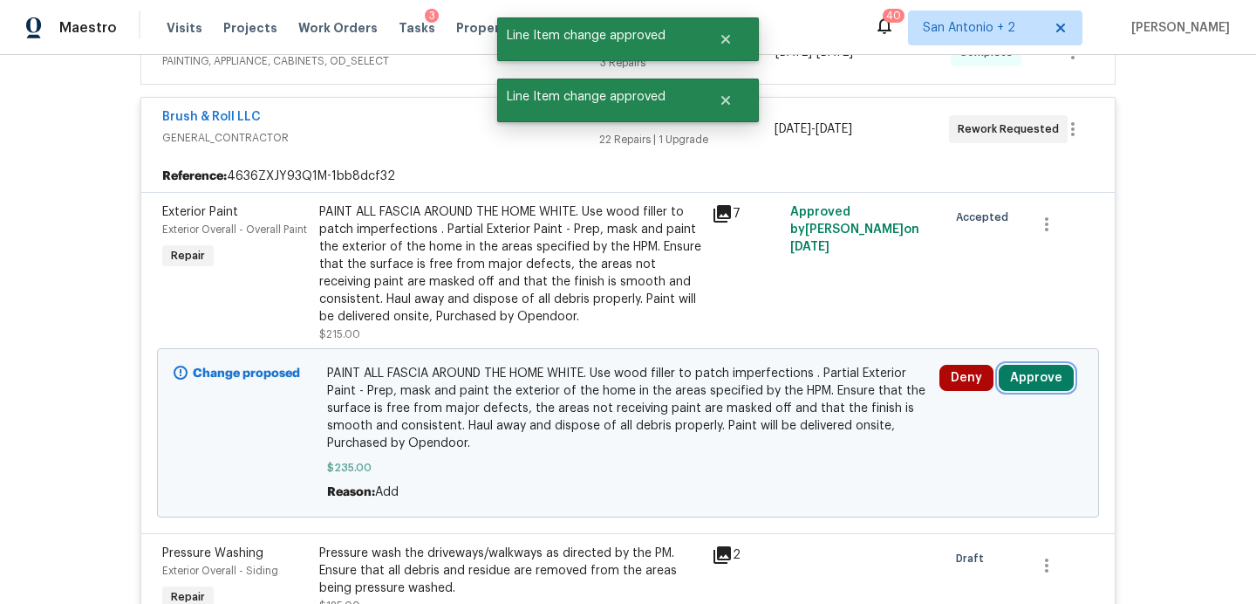
click at [1035, 375] on button "Approve" at bounding box center [1036, 378] width 75 height 26
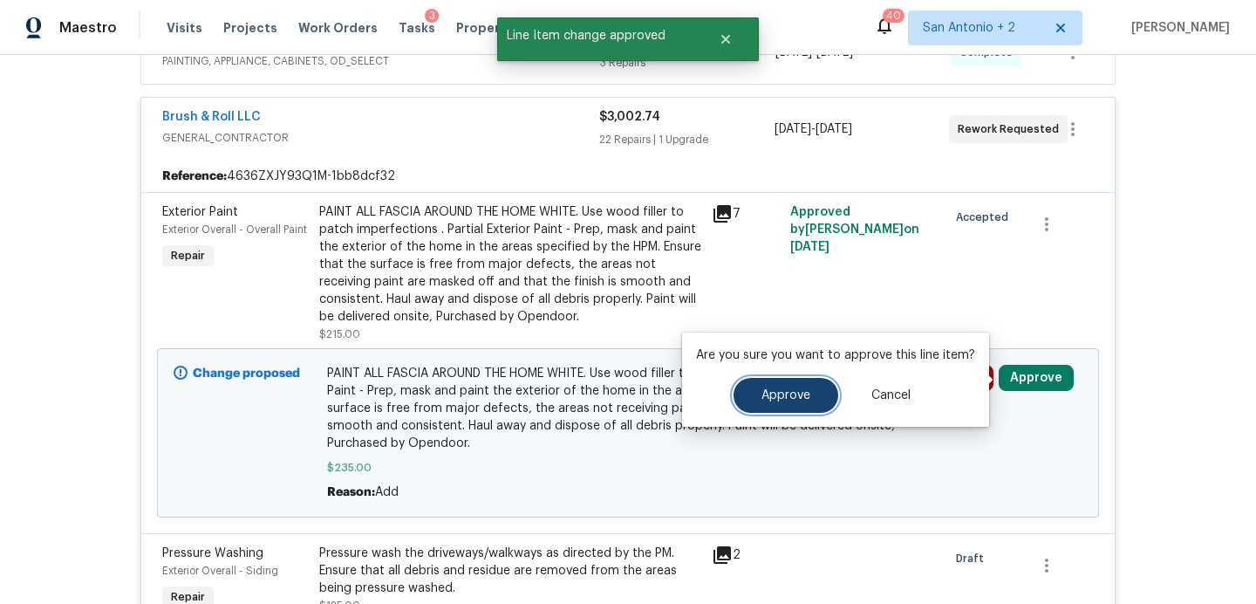
click at [781, 393] on span "Approve" at bounding box center [786, 395] width 49 height 13
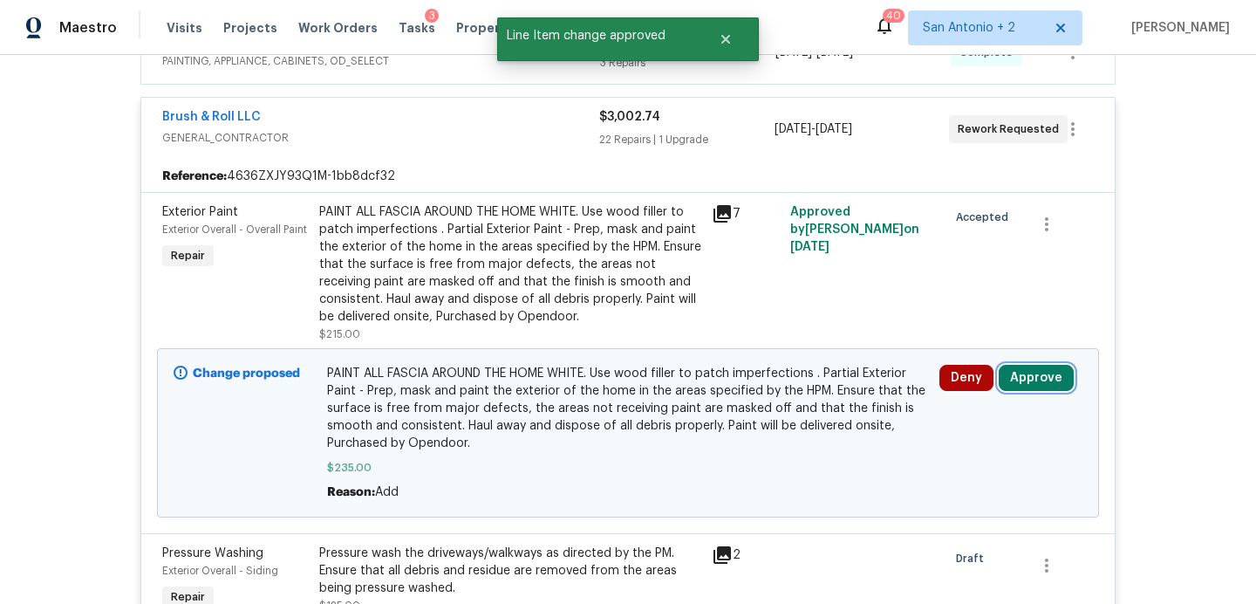
click at [1022, 382] on button "Approve" at bounding box center [1036, 378] width 75 height 26
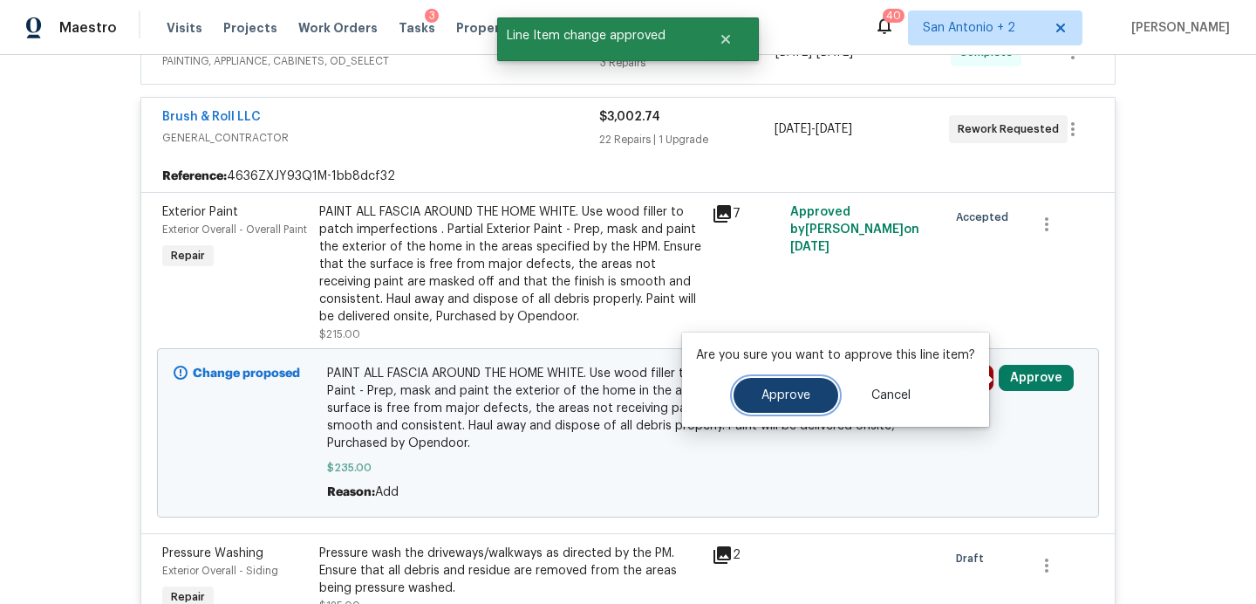
click at [793, 402] on button "Approve" at bounding box center [786, 395] width 105 height 35
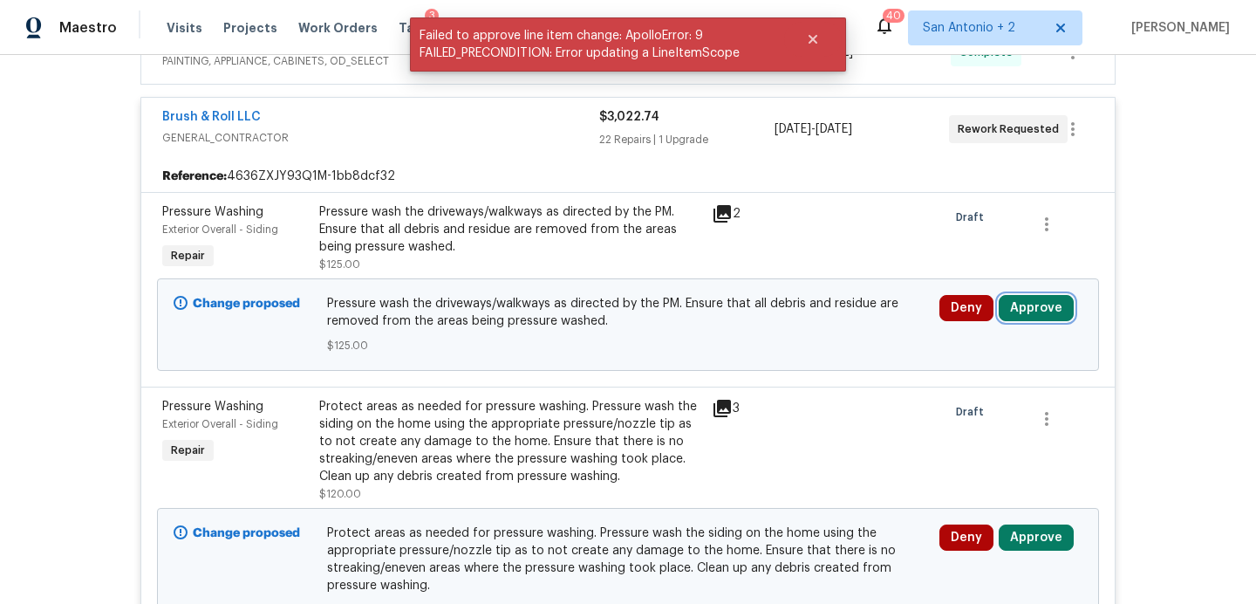
click at [1050, 305] on button "Approve" at bounding box center [1036, 308] width 75 height 26
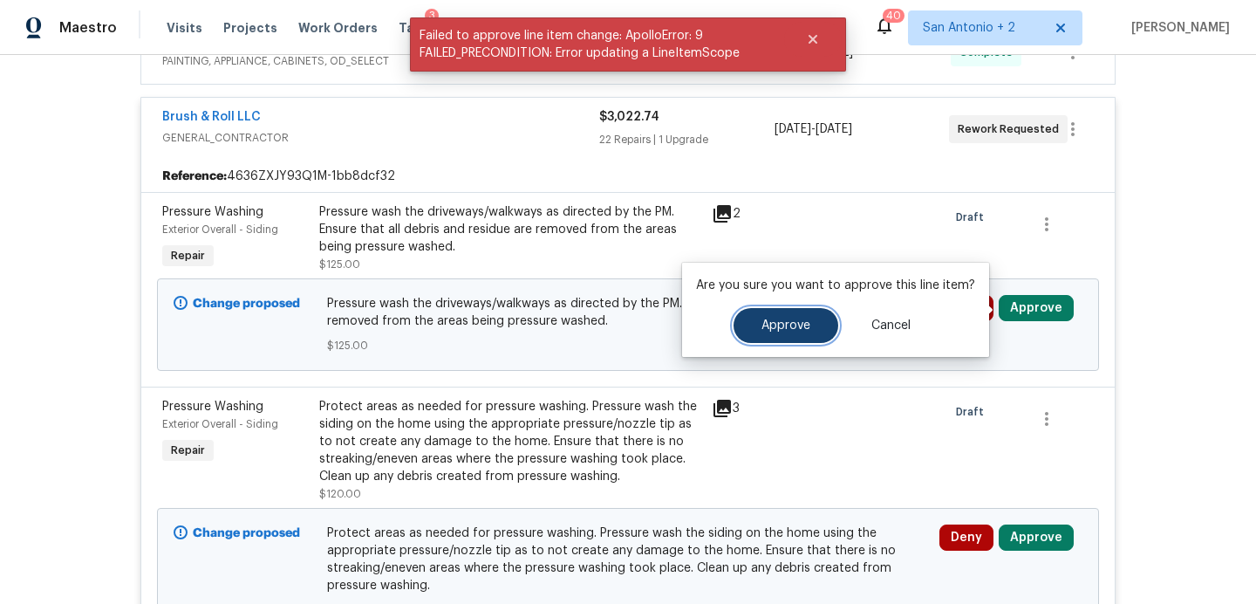
click at [781, 332] on button "Approve" at bounding box center [786, 325] width 105 height 35
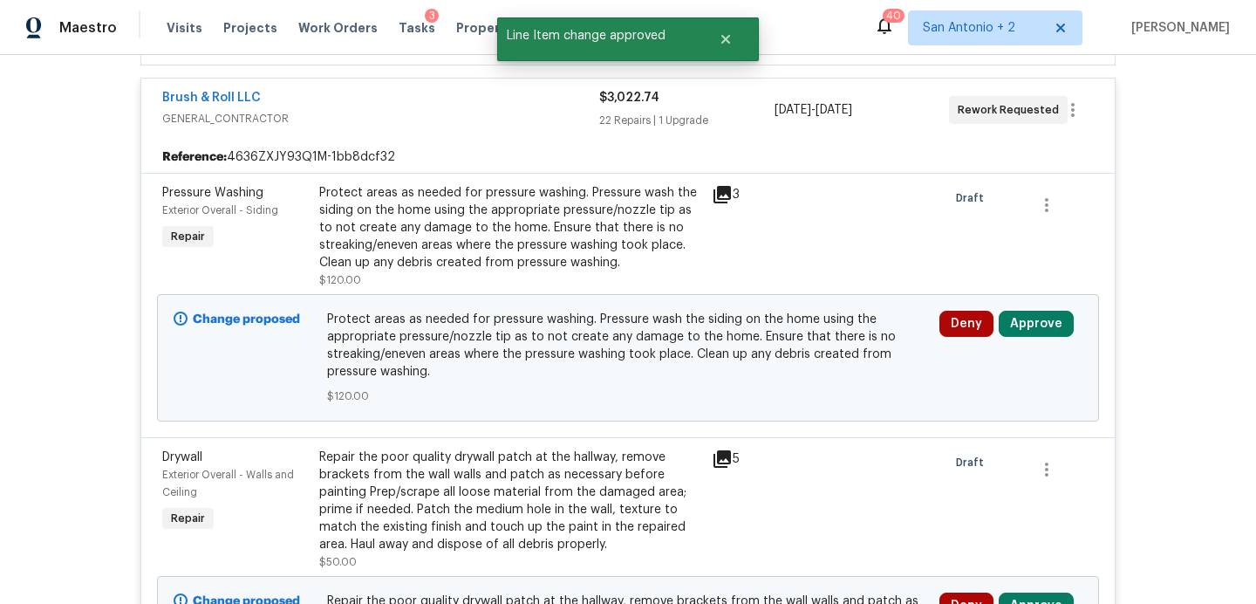
scroll to position [1219, 0]
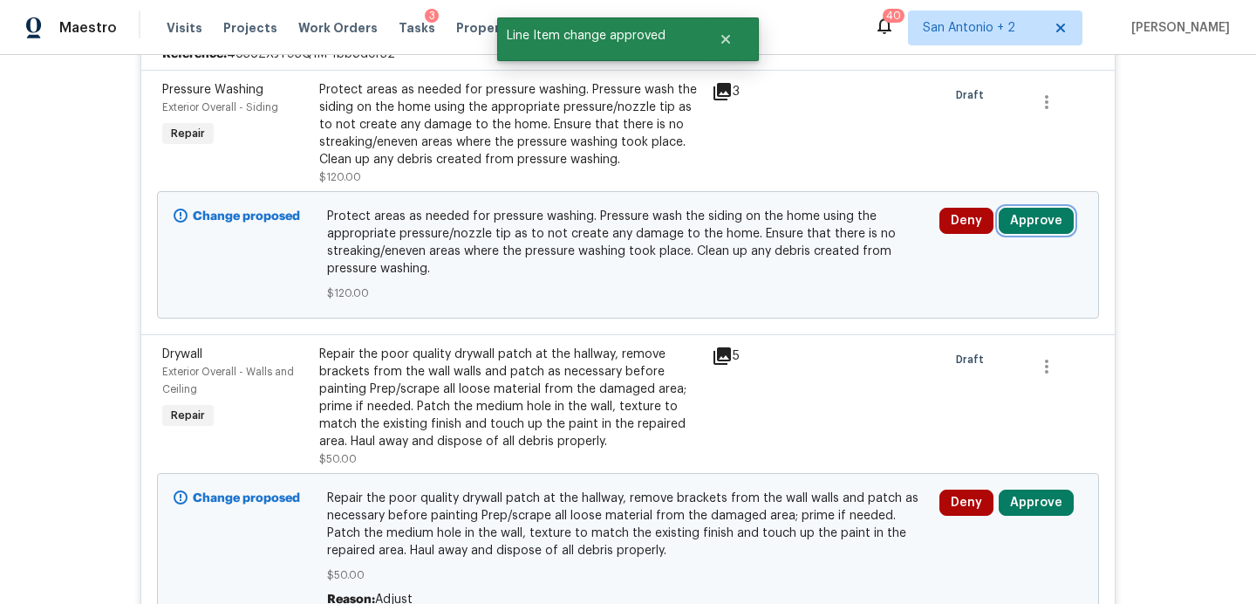
click at [1034, 215] on button "Approve" at bounding box center [1036, 221] width 75 height 26
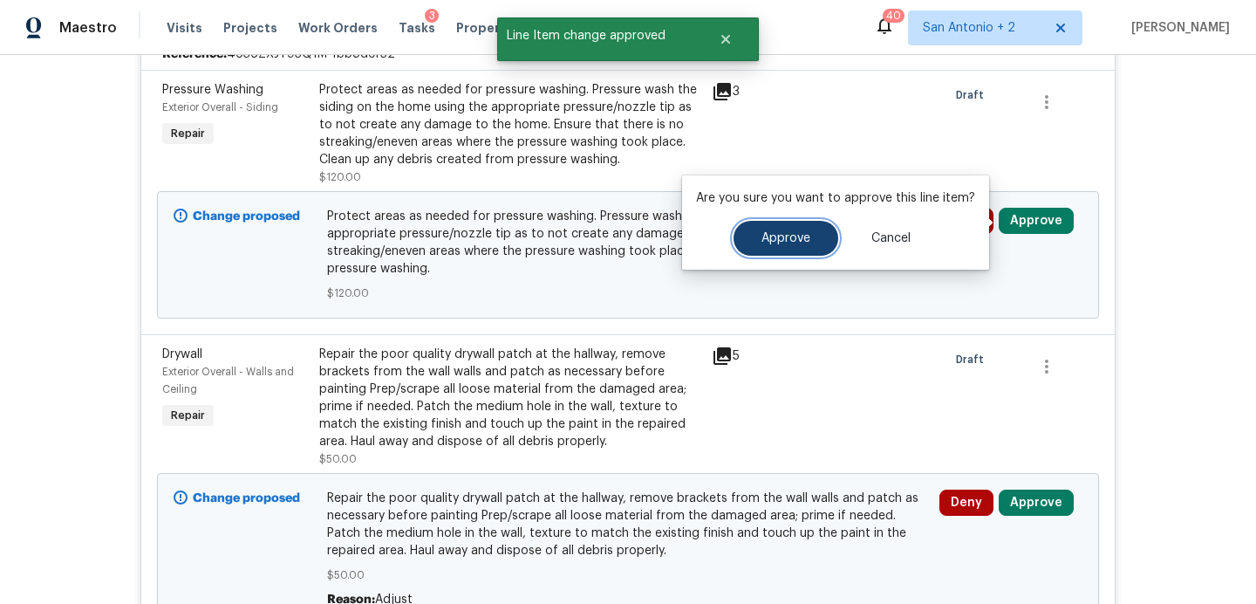
click at [797, 236] on span "Approve" at bounding box center [786, 238] width 49 height 13
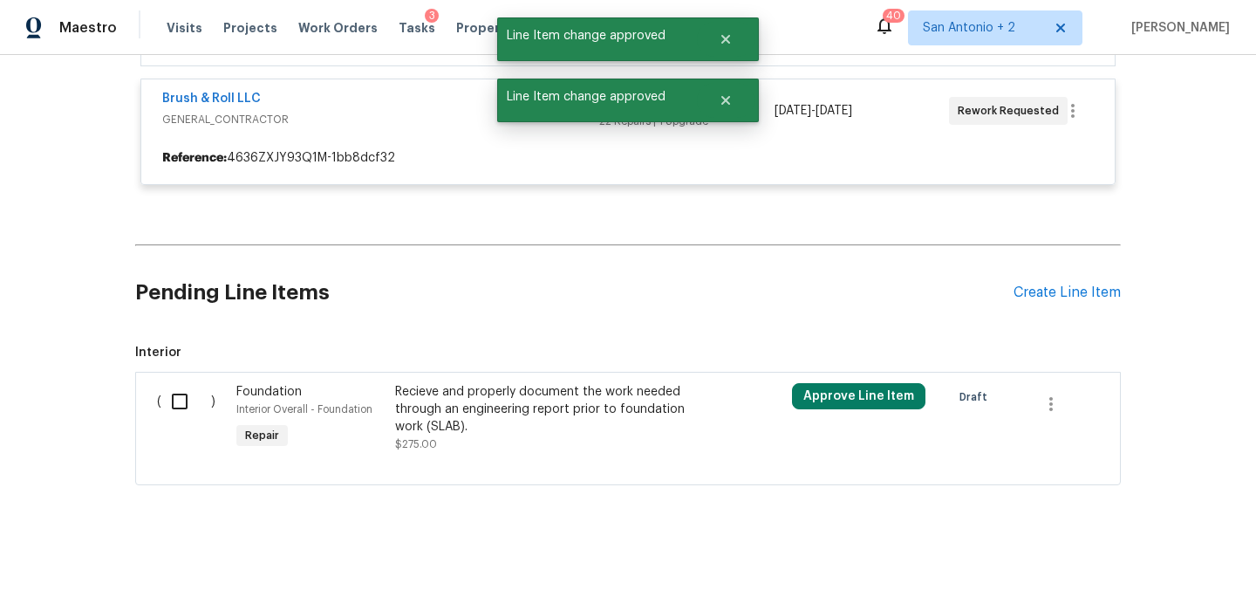
scroll to position [1116, 0]
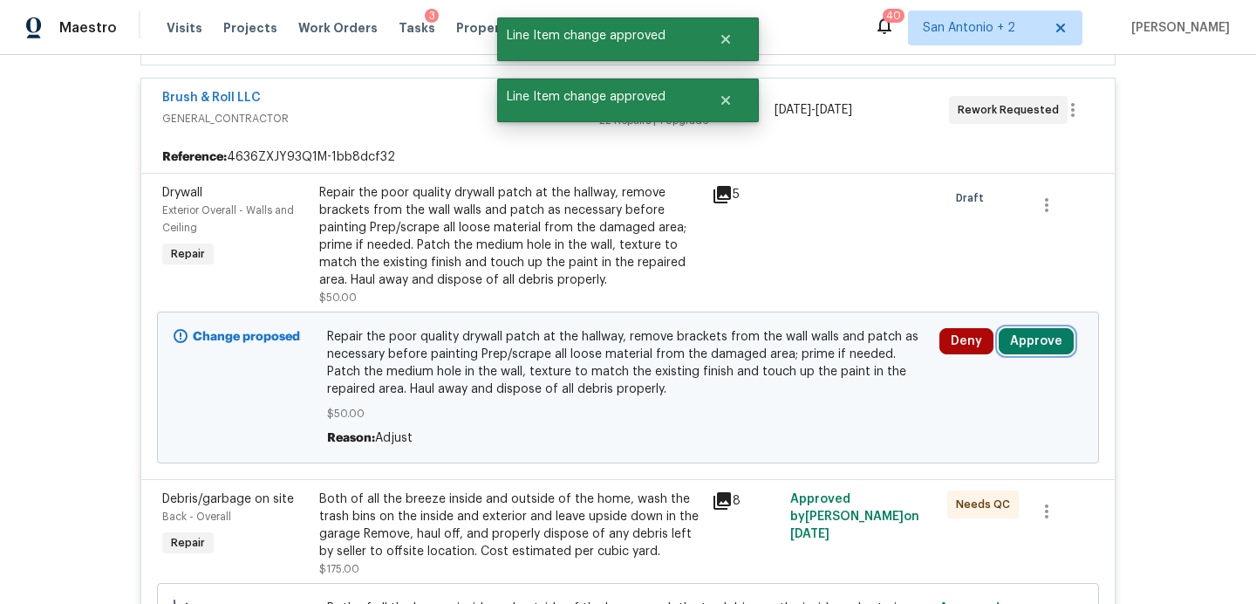
click at [1015, 328] on button "Approve" at bounding box center [1036, 341] width 75 height 26
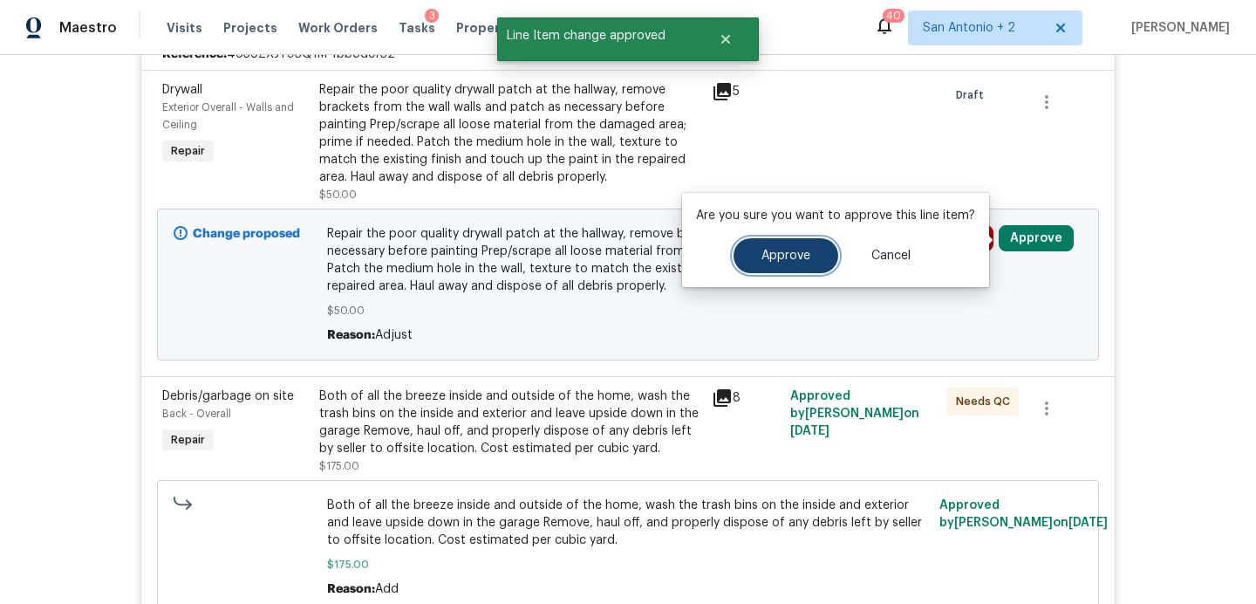
click at [776, 257] on span "Approve" at bounding box center [786, 256] width 49 height 13
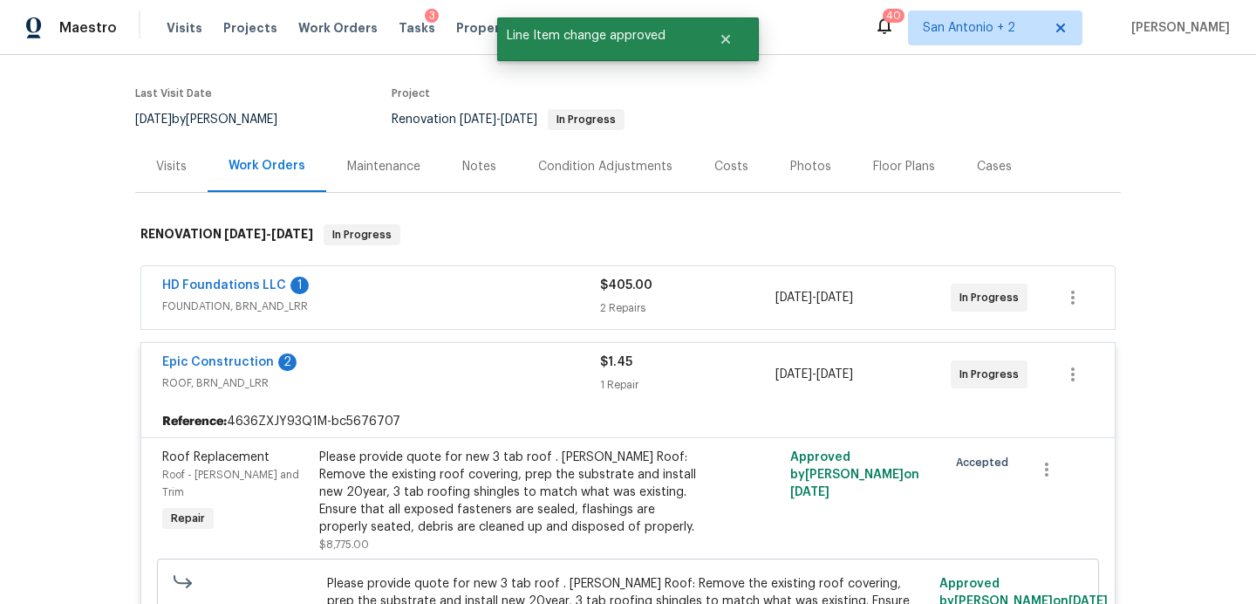
scroll to position [0, 0]
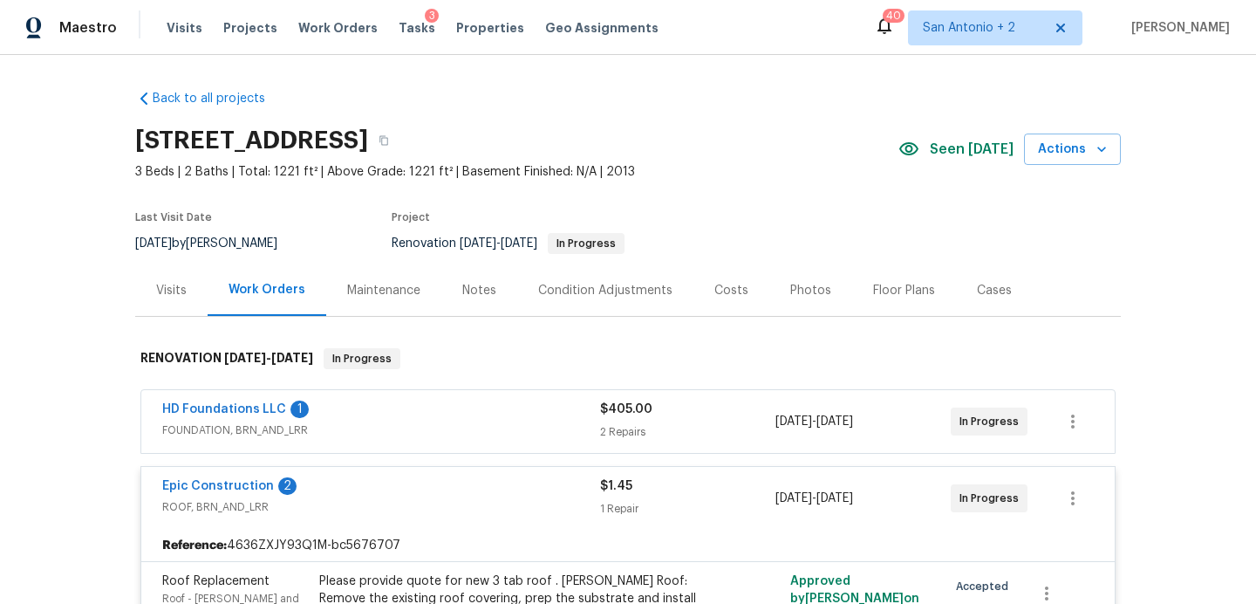
click at [715, 292] on div "Costs" at bounding box center [732, 290] width 34 height 17
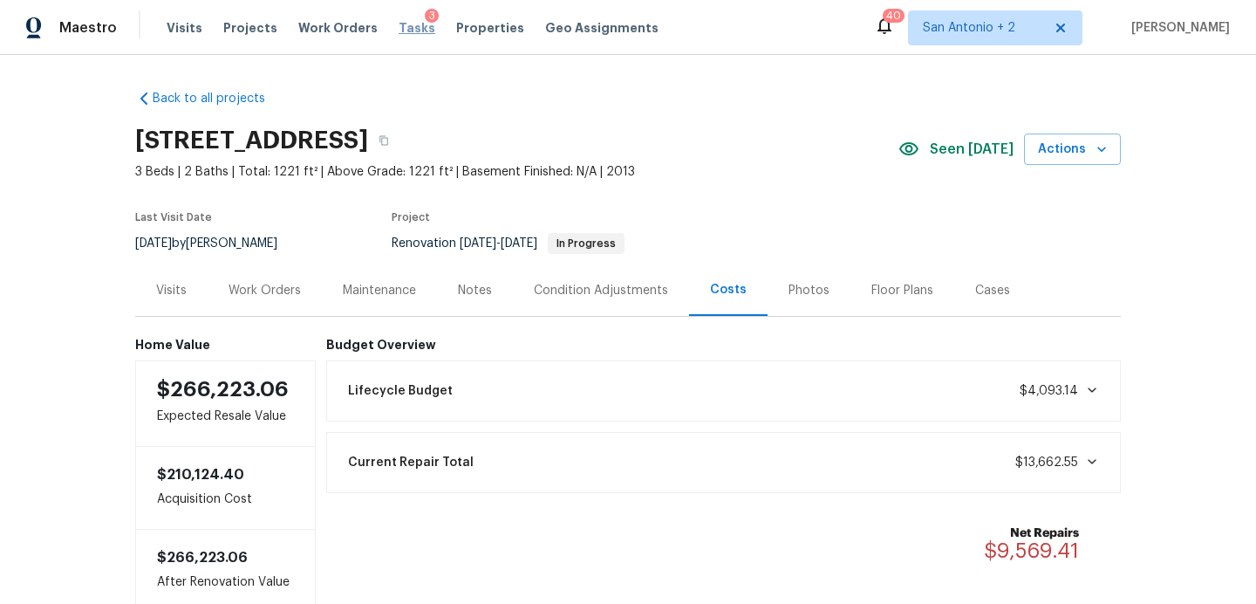
click at [399, 25] on span "Tasks" at bounding box center [417, 28] width 37 height 12
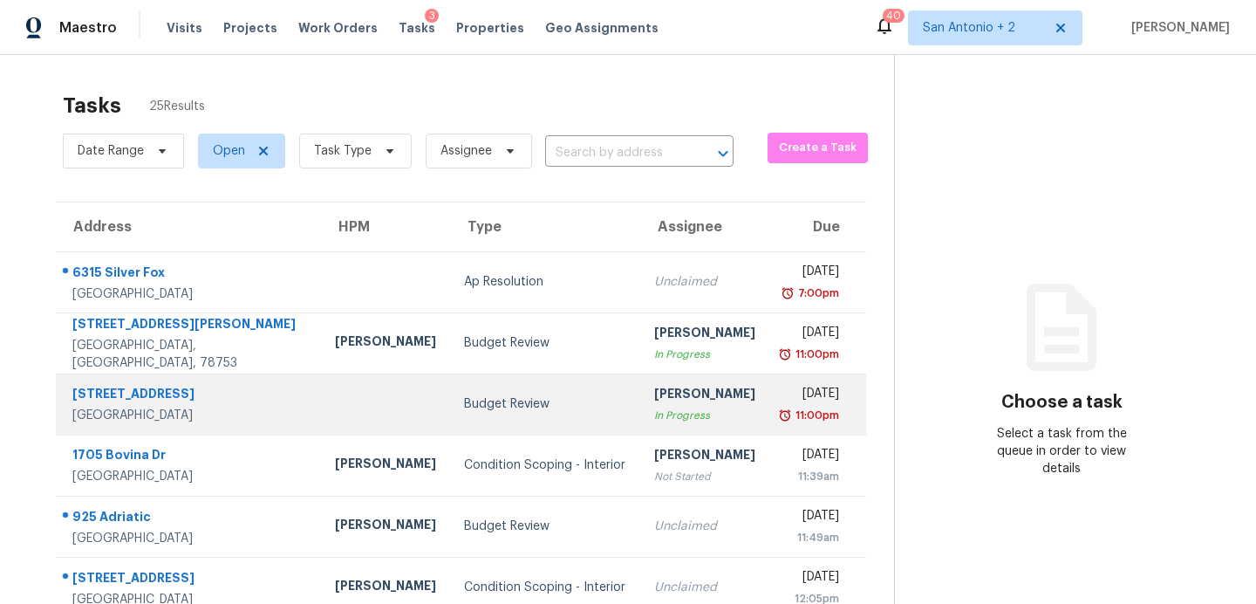
scroll to position [305, 0]
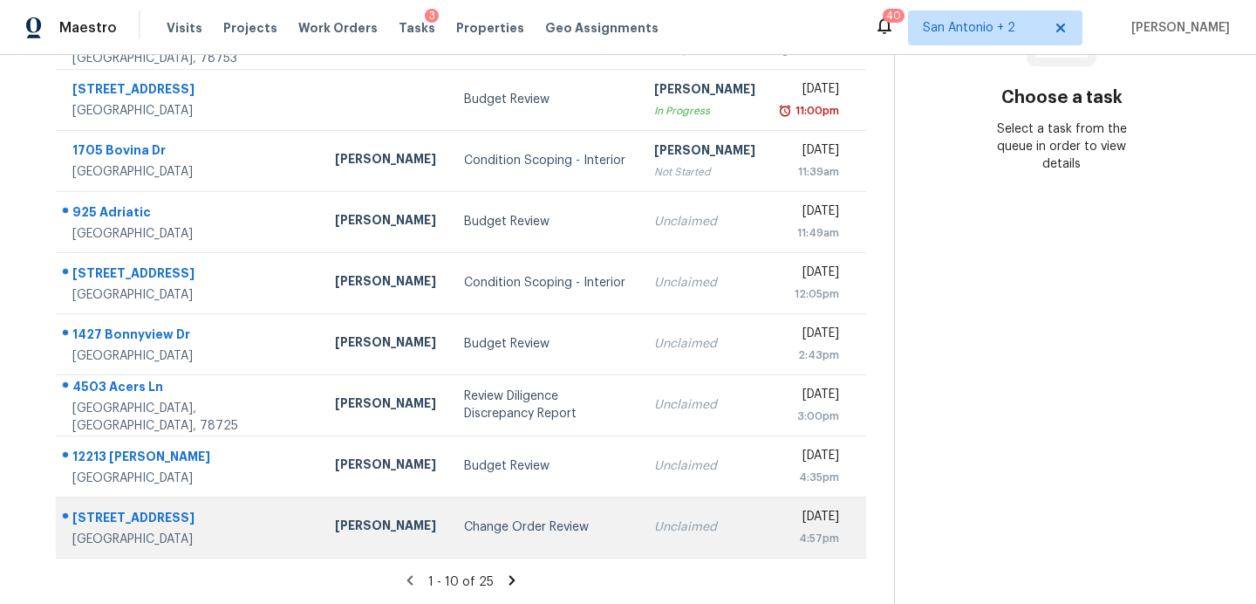
click at [464, 525] on div "Change Order Review" at bounding box center [545, 526] width 162 height 17
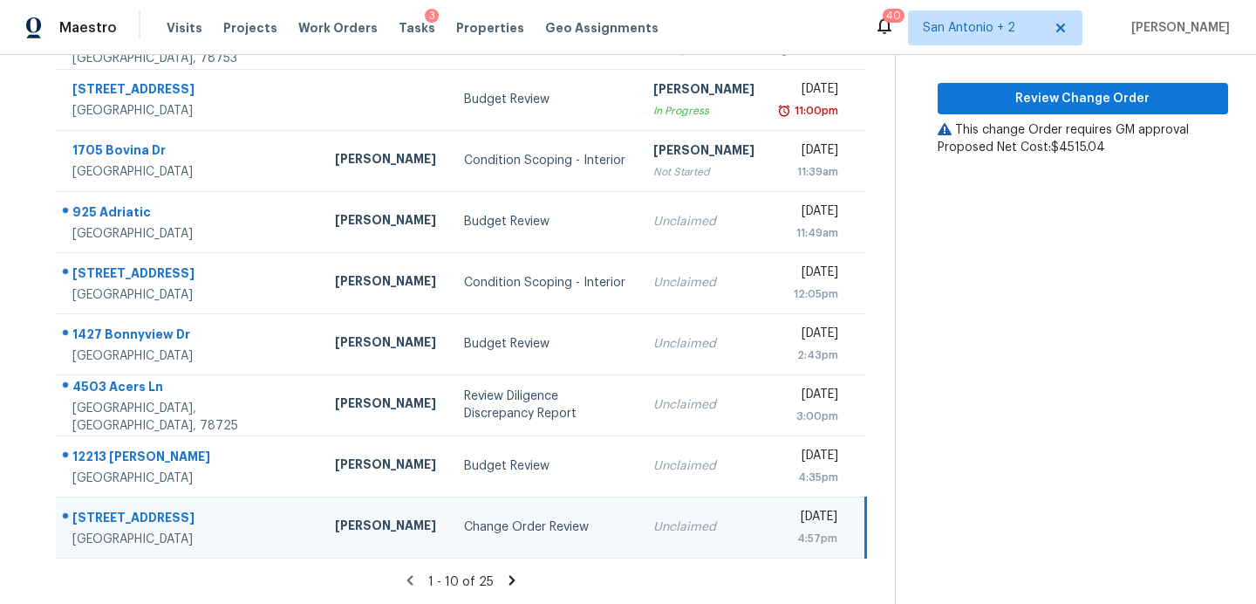
click at [464, 523] on div "Change Order Review" at bounding box center [544, 526] width 161 height 17
click at [1077, 106] on span "Review Change Order" at bounding box center [1083, 99] width 263 height 22
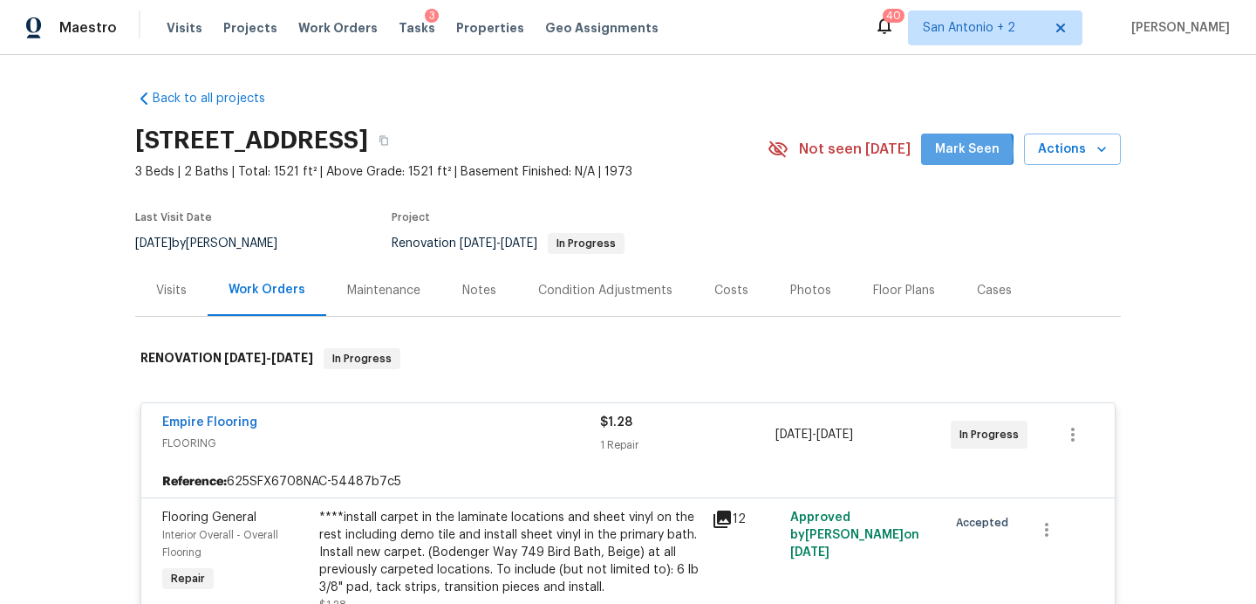
click at [964, 150] on span "Mark Seen" at bounding box center [967, 150] width 65 height 22
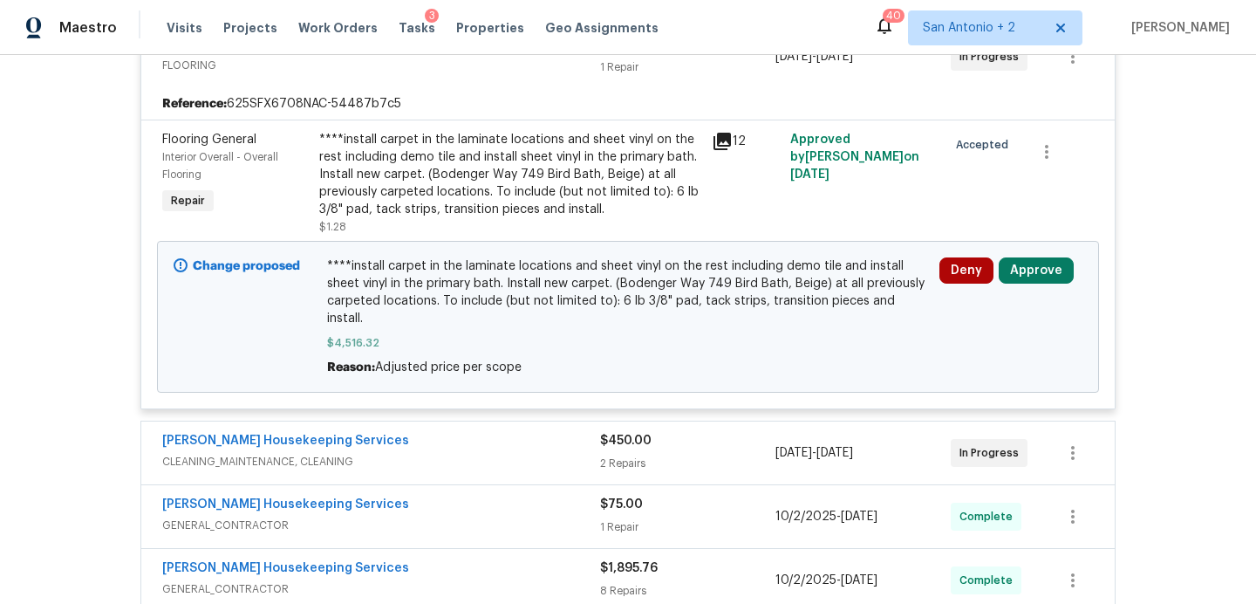
scroll to position [381, 0]
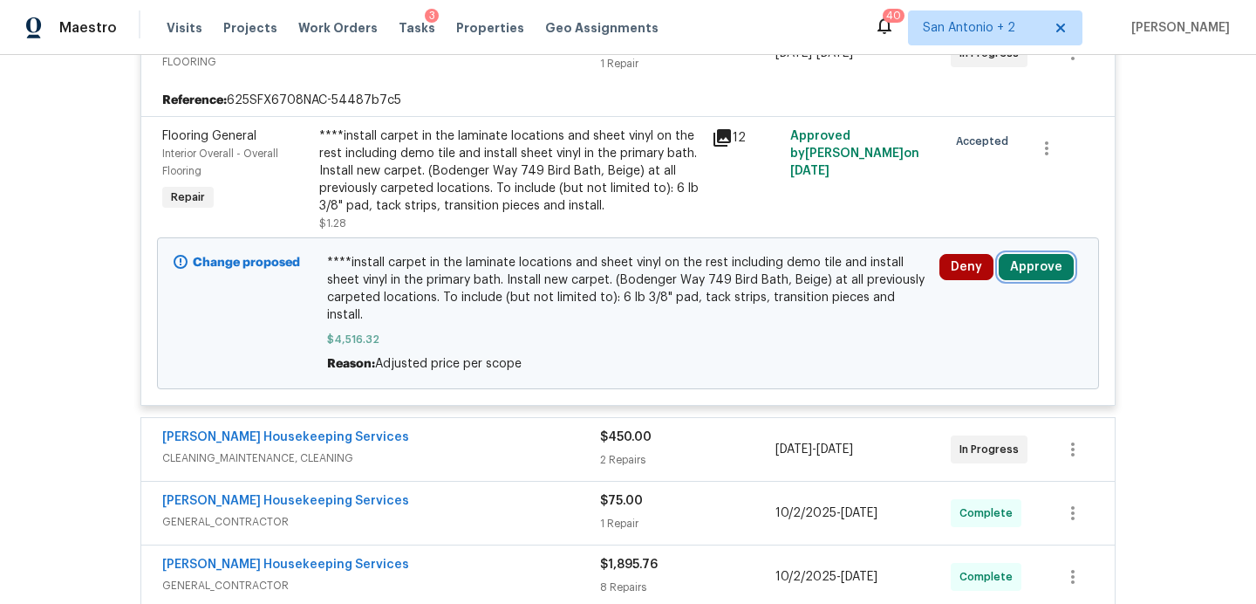
click at [1038, 272] on button "Approve" at bounding box center [1036, 267] width 75 height 26
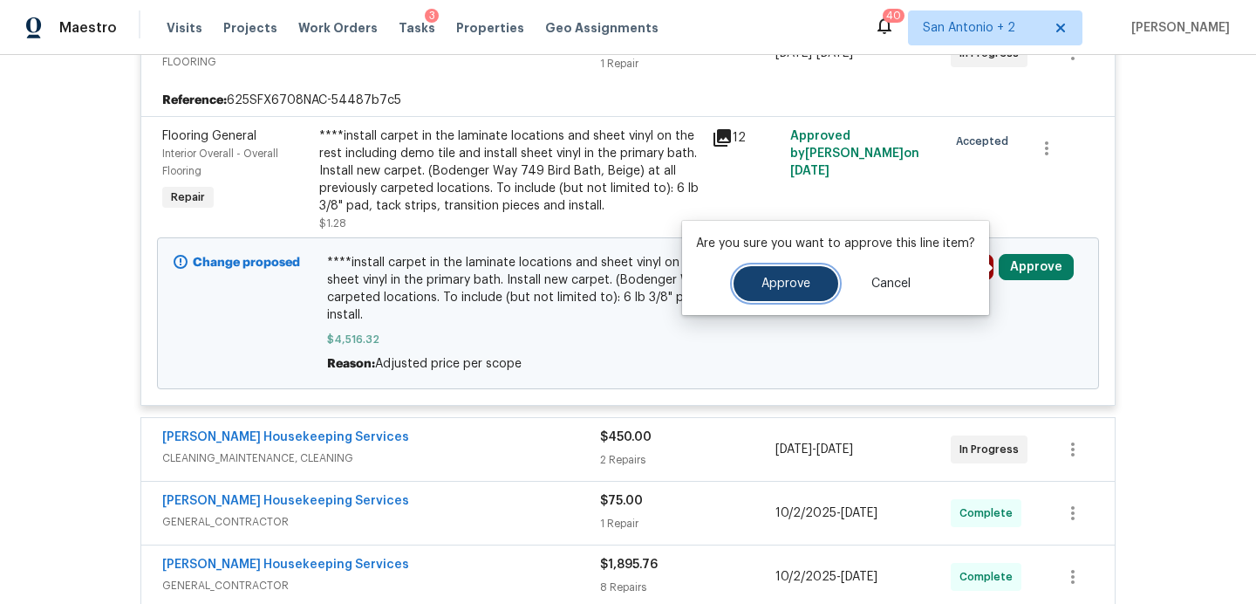
click at [783, 286] on span "Approve" at bounding box center [786, 283] width 49 height 13
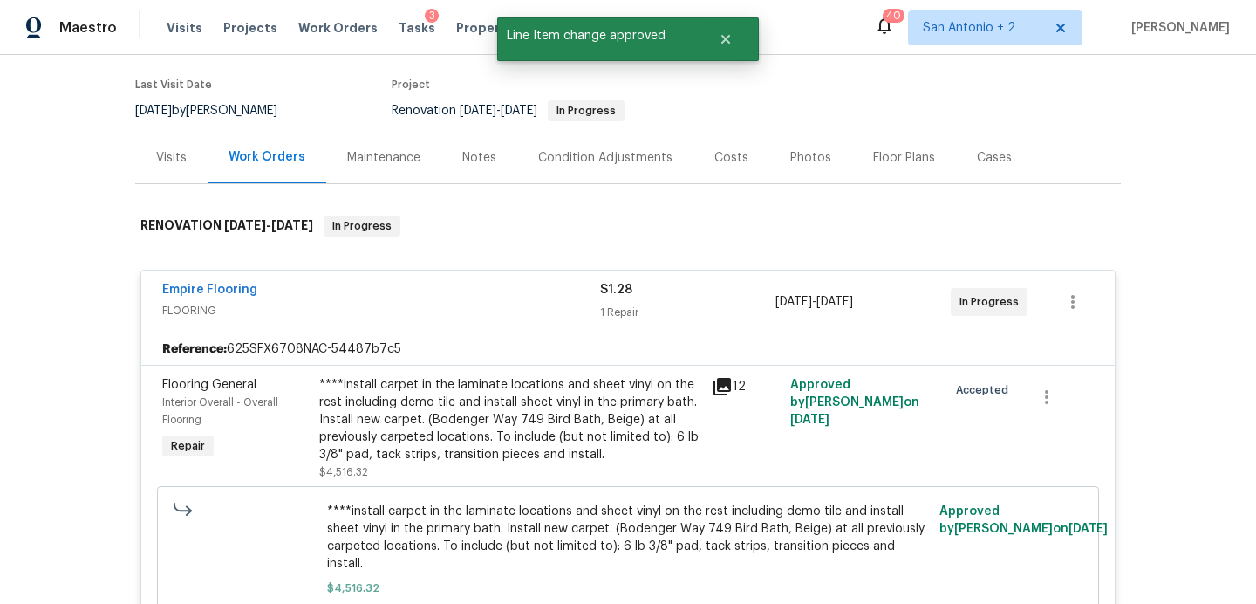
scroll to position [0, 0]
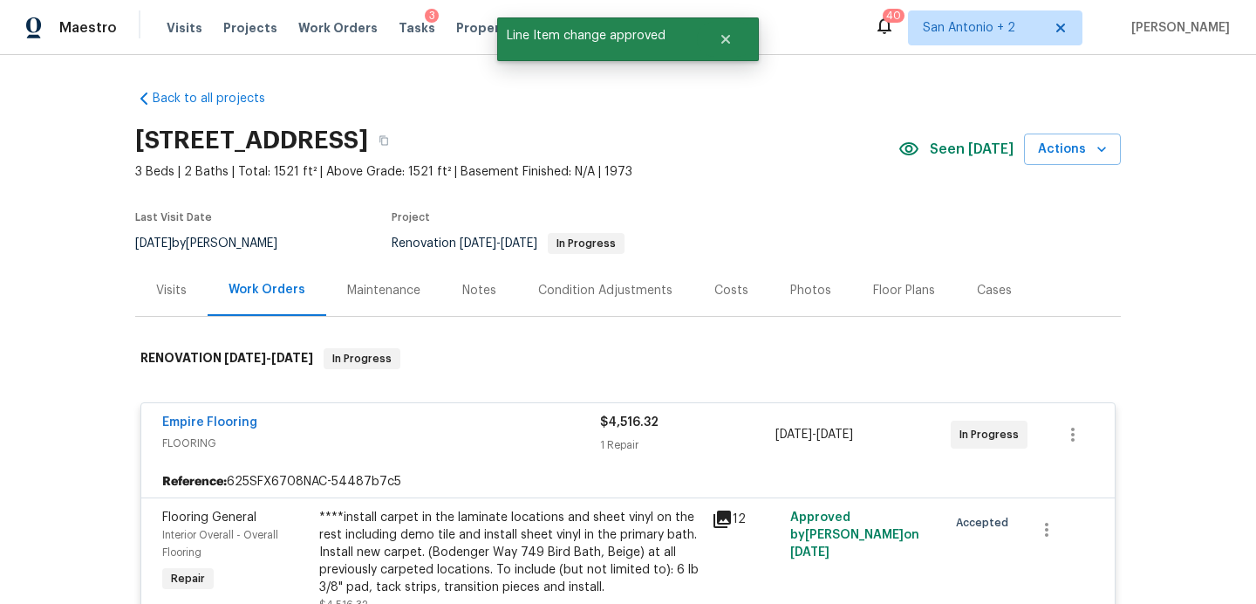
click at [736, 289] on div "Costs" at bounding box center [732, 290] width 34 height 17
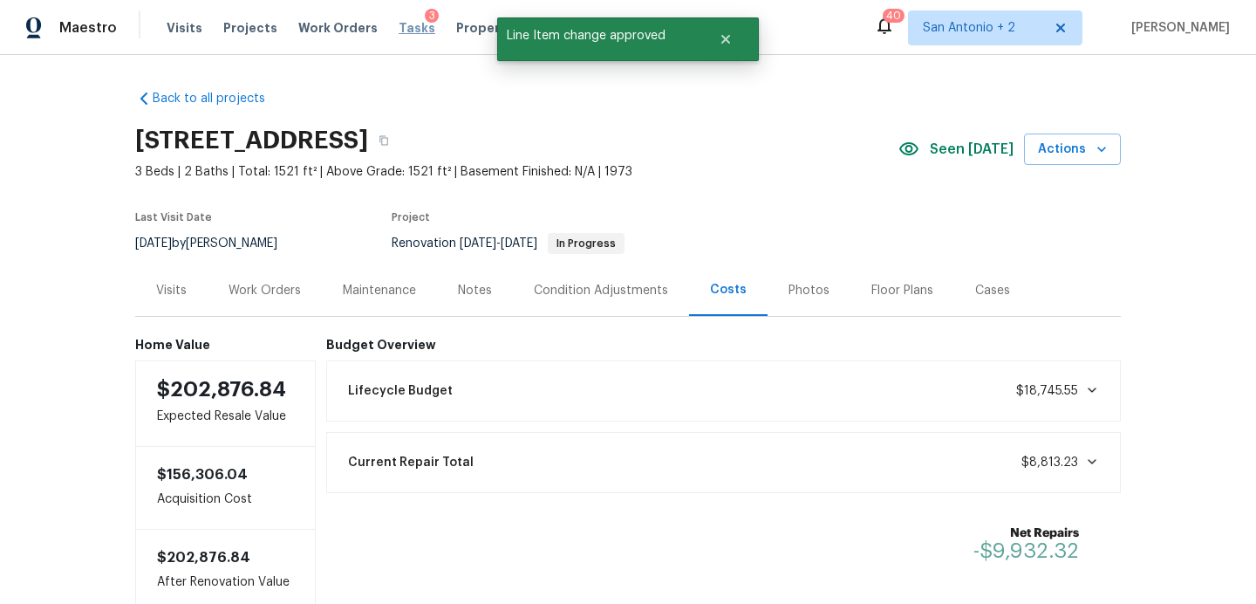
click at [400, 22] on span "Tasks" at bounding box center [417, 28] width 37 height 12
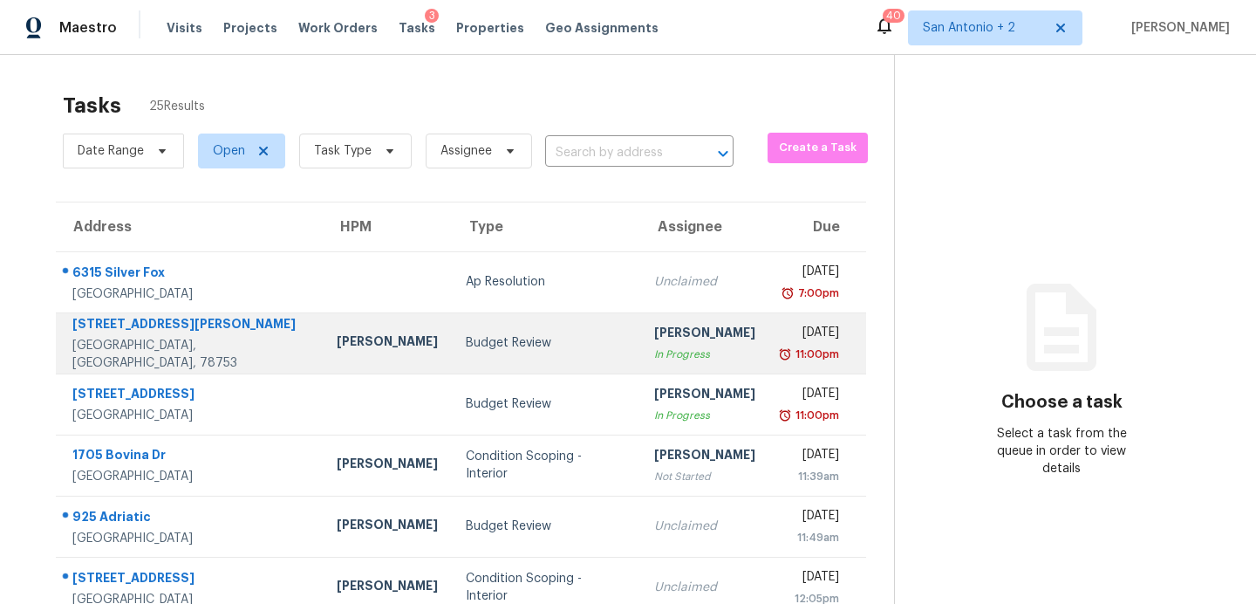
click at [165, 330] on div "12340 Little Emily Way" at bounding box center [190, 326] width 236 height 22
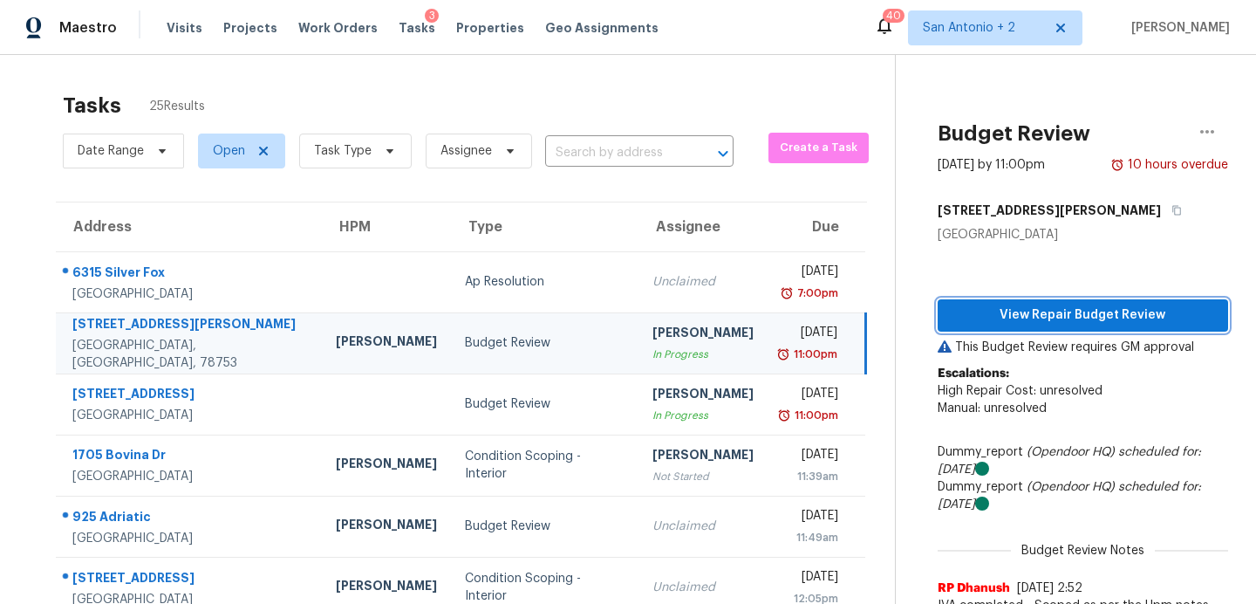
click at [965, 313] on span "View Repair Budget Review" at bounding box center [1083, 316] width 263 height 22
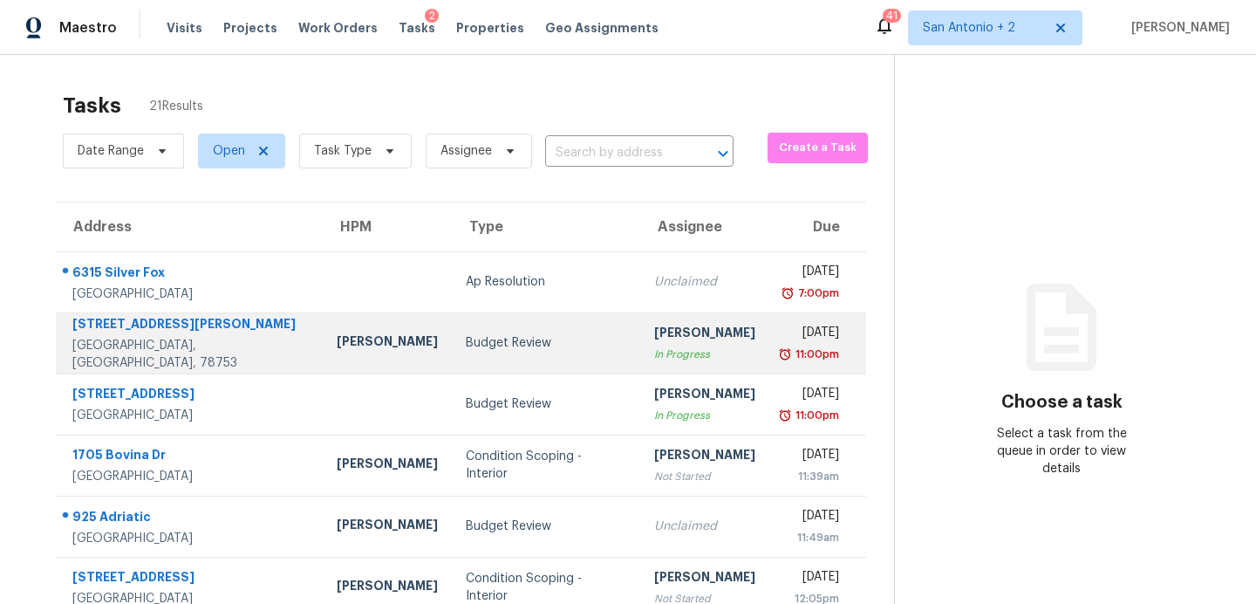
click at [483, 340] on div "Budget Review" at bounding box center [546, 342] width 161 height 17
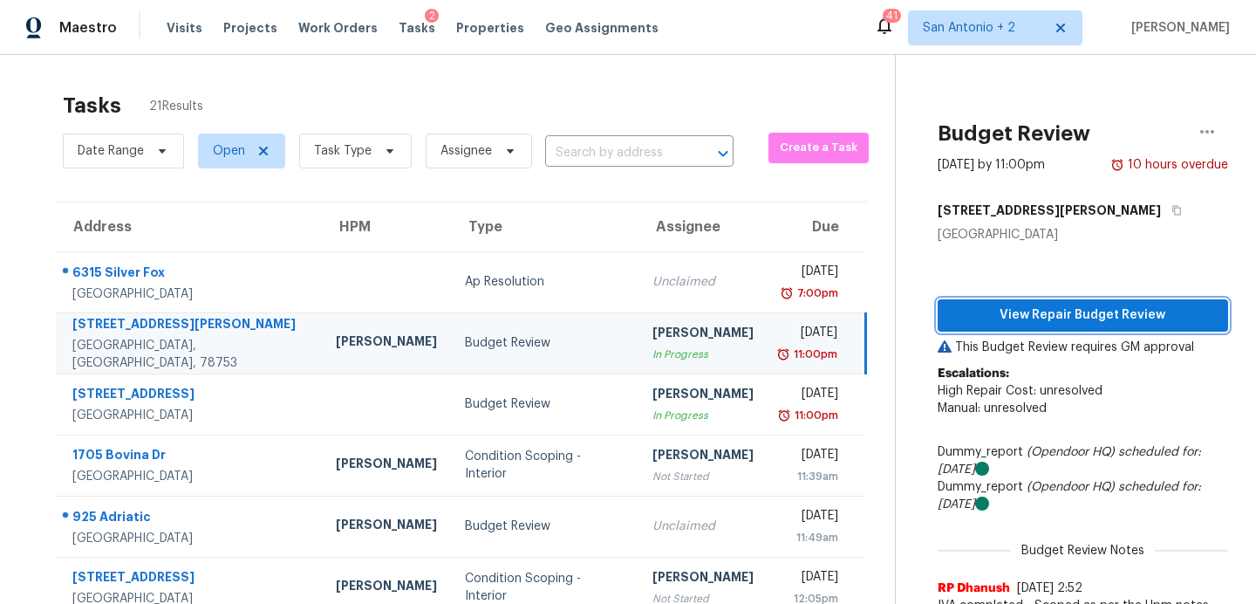
click at [993, 326] on button "View Repair Budget Review" at bounding box center [1083, 315] width 291 height 32
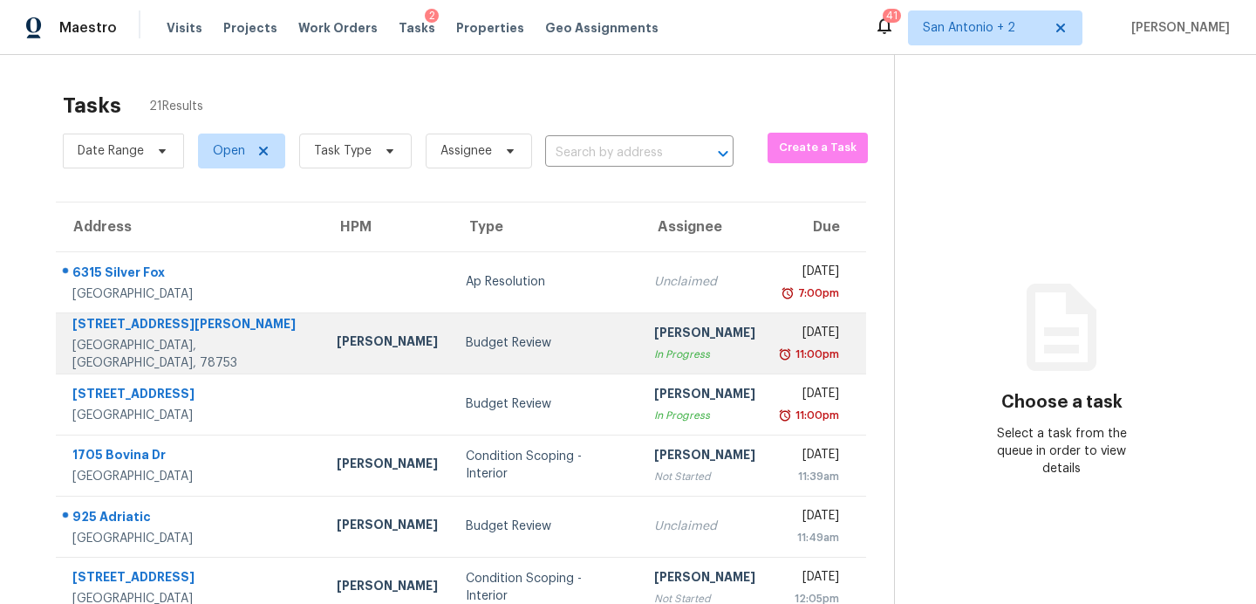
click at [466, 341] on div "Budget Review" at bounding box center [546, 342] width 161 height 17
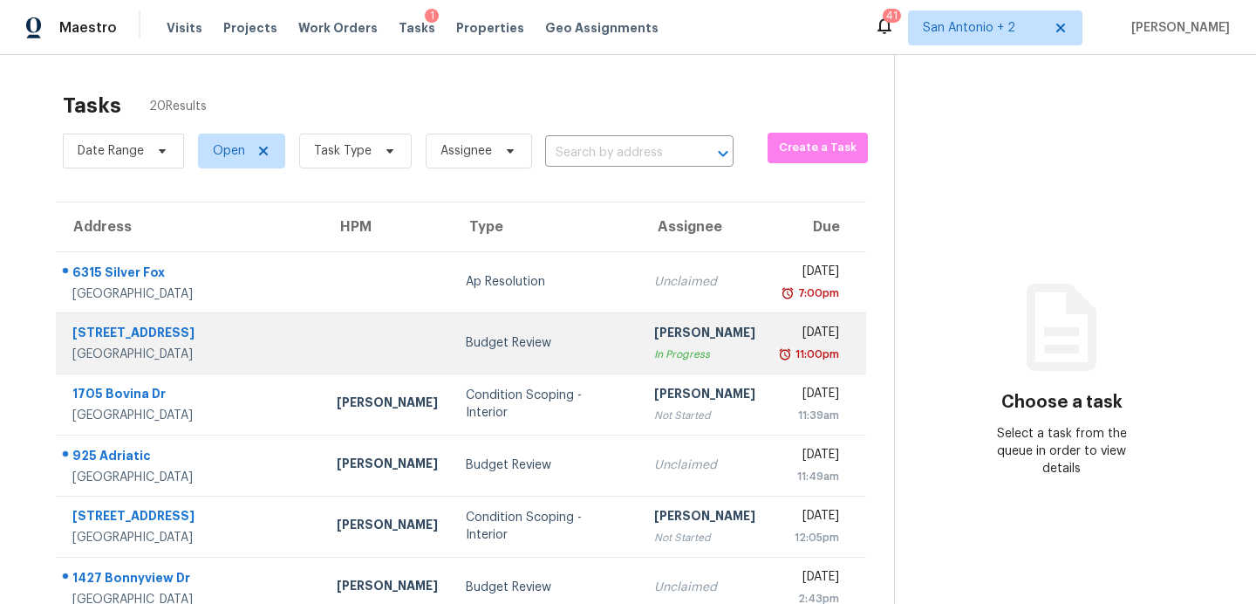
click at [466, 337] on div "Budget Review" at bounding box center [546, 342] width 161 height 17
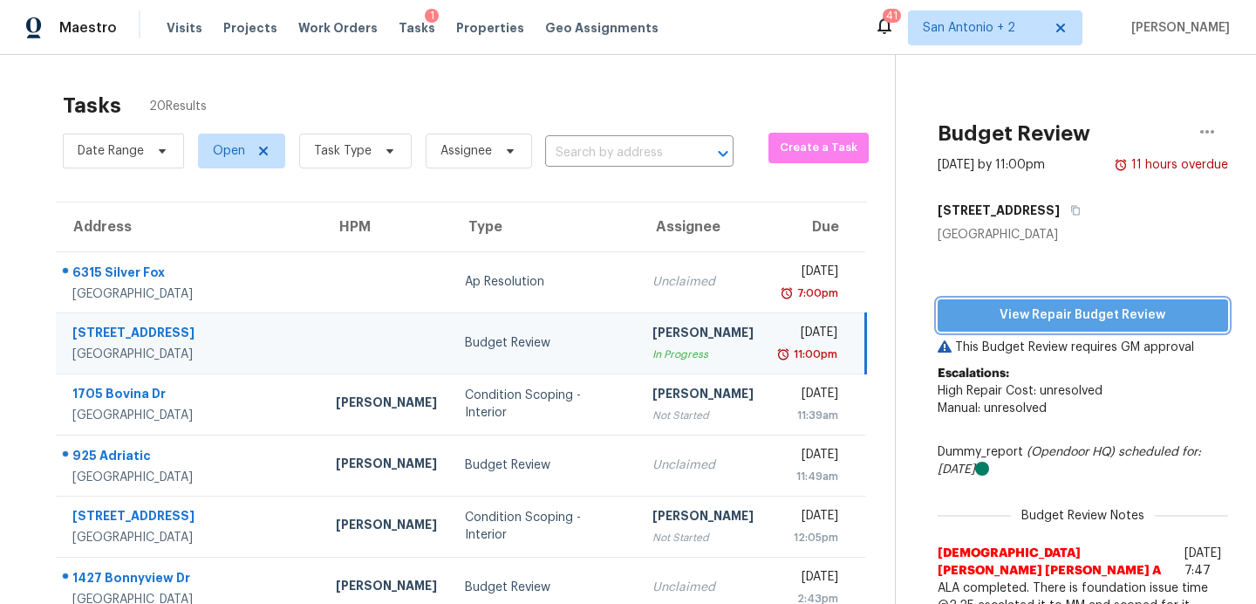
click at [984, 308] on span "View Repair Budget Review" at bounding box center [1083, 316] width 263 height 22
